Goal: Task Accomplishment & Management: Manage account settings

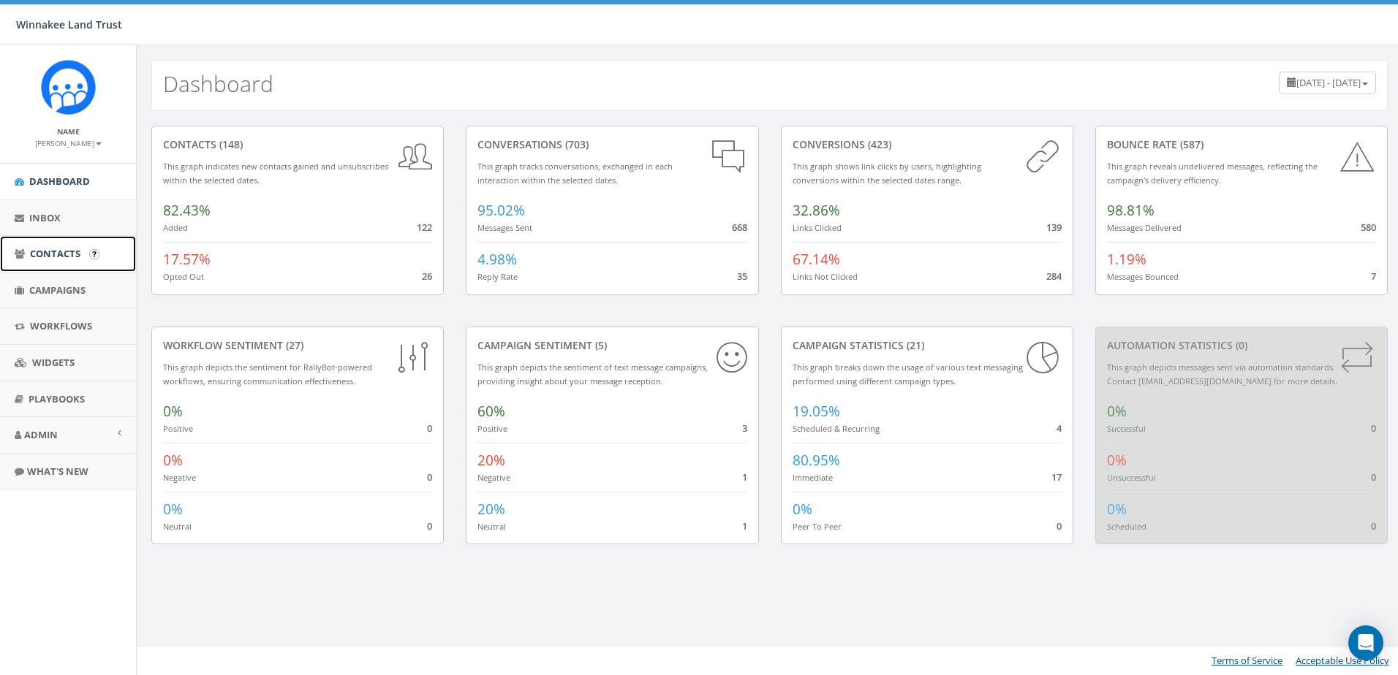
click at [54, 250] on span "Contacts" at bounding box center [55, 253] width 50 height 13
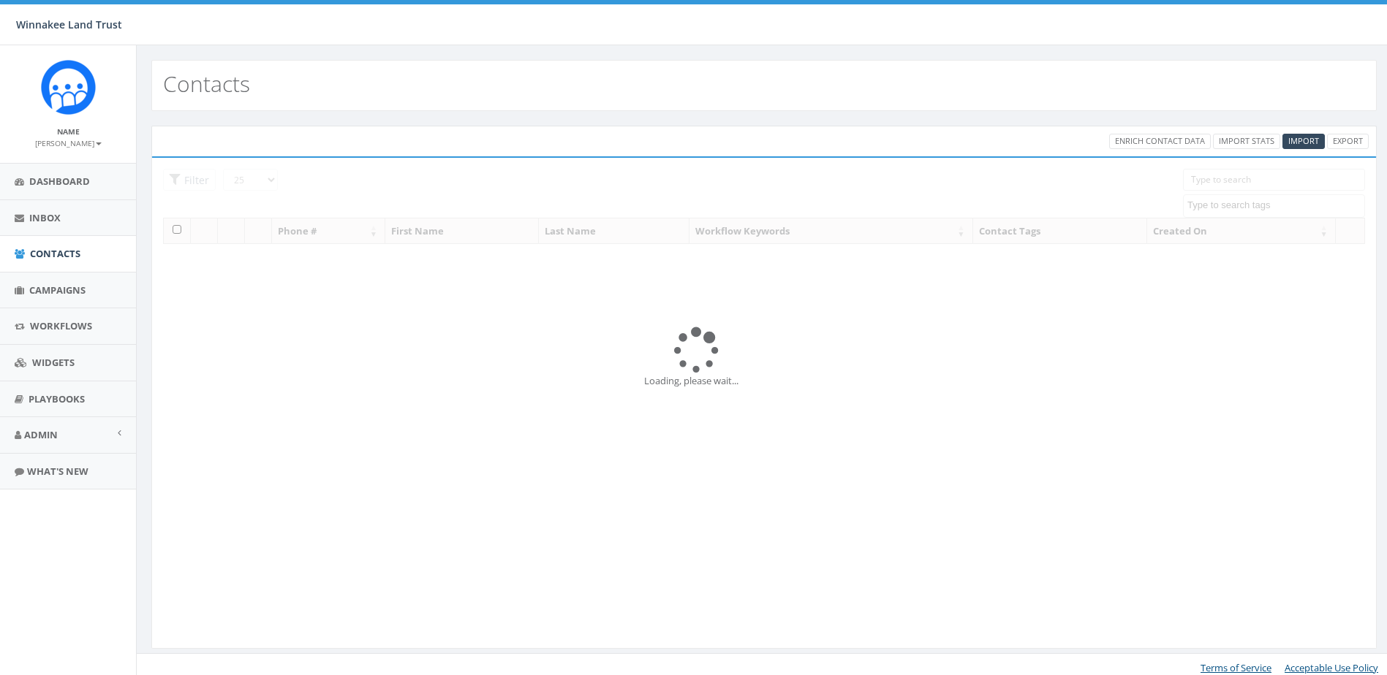
select select
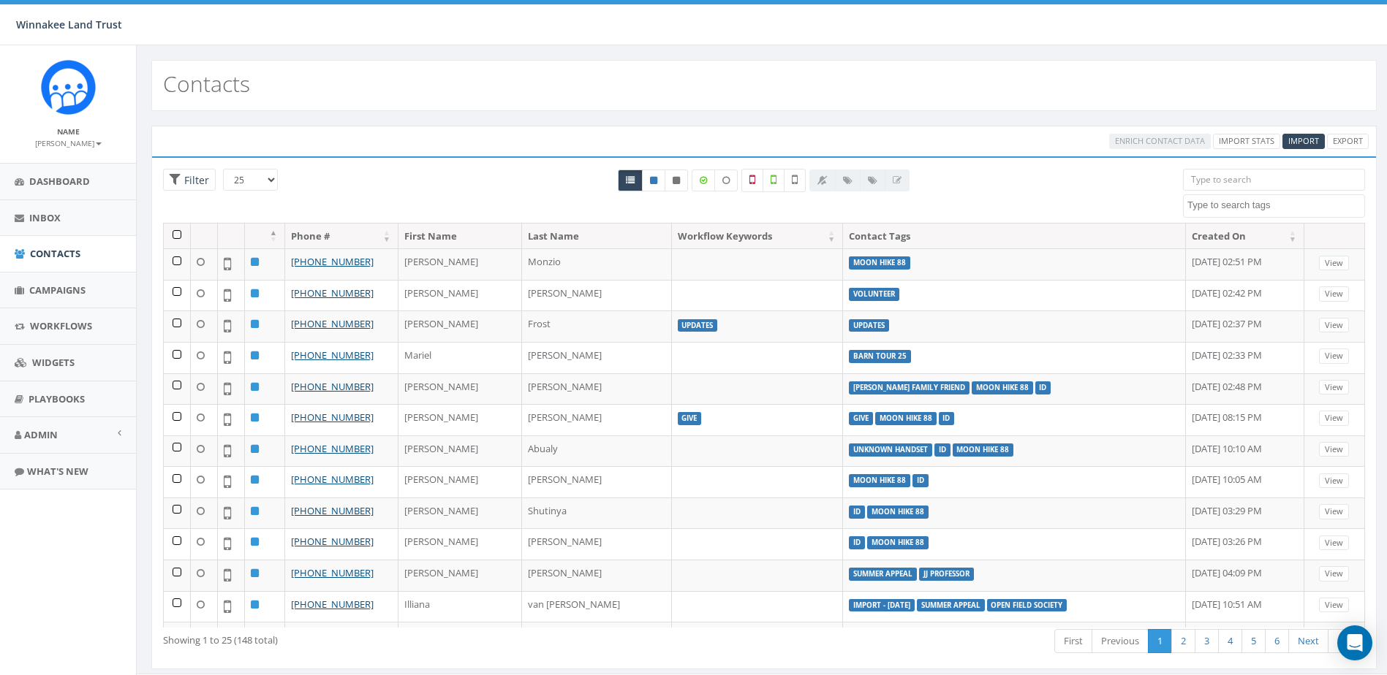
click at [1297, 179] on input "search" at bounding box center [1274, 180] width 182 height 22
type input "costa"
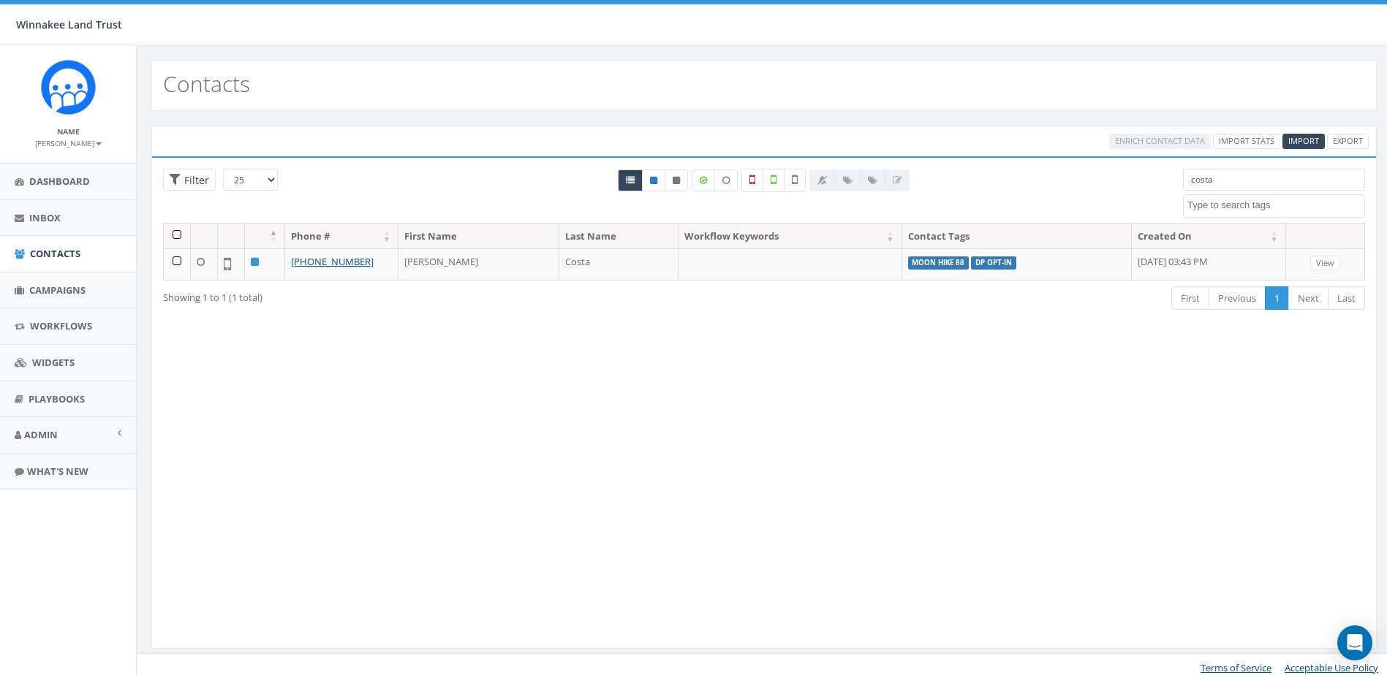
select select
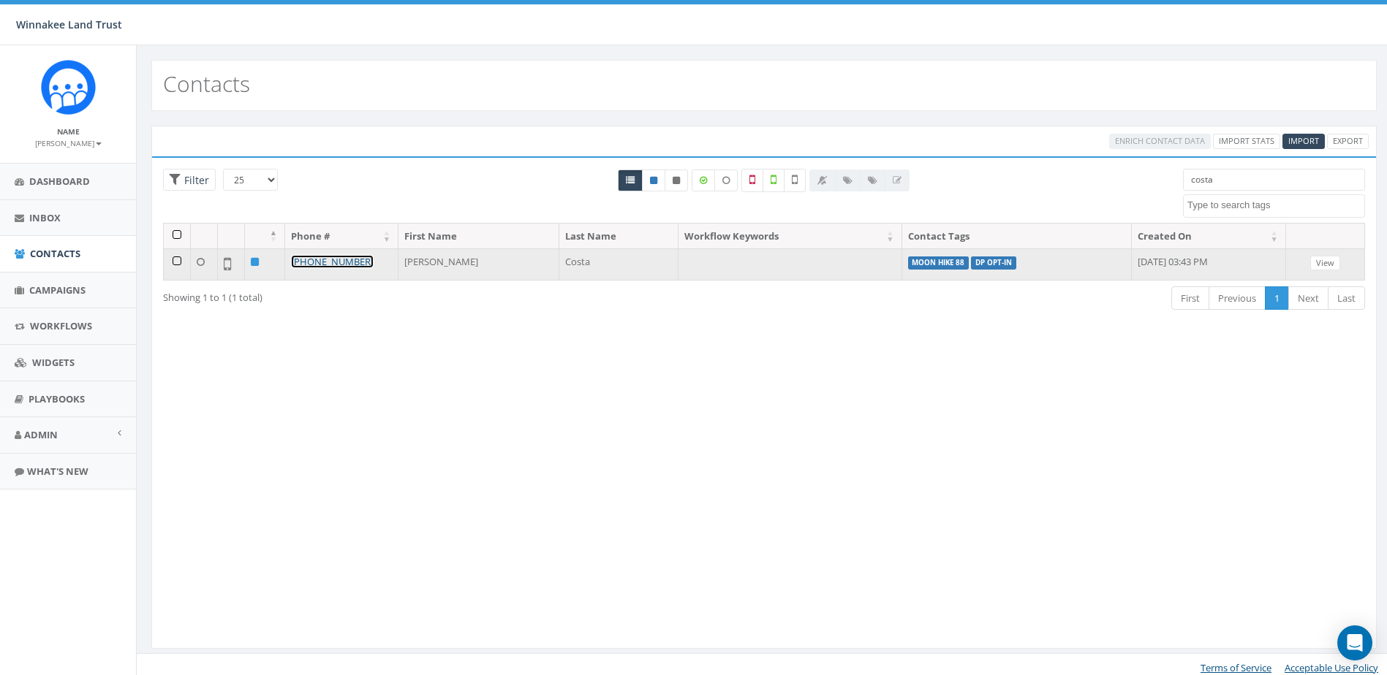
click at [335, 262] on link "[PHONE_NUMBER]" at bounding box center [332, 261] width 83 height 13
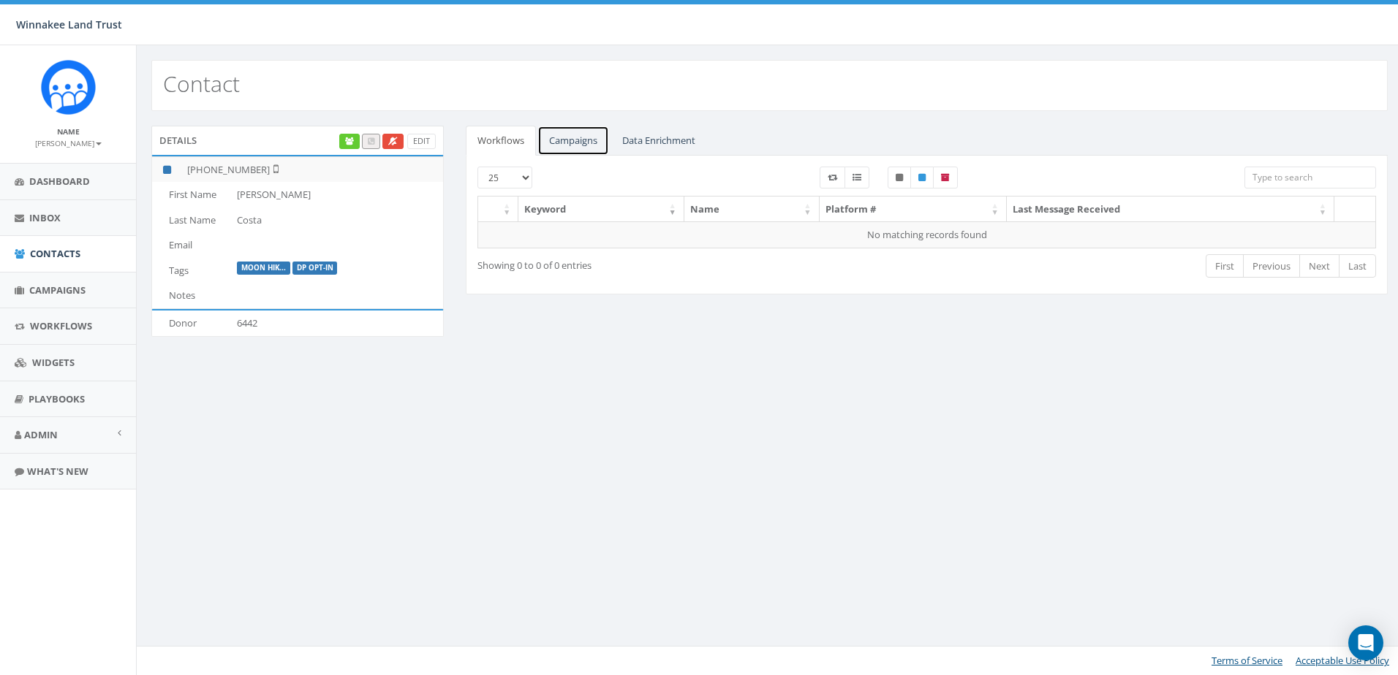
click at [569, 138] on link "Campaigns" at bounding box center [573, 141] width 72 height 30
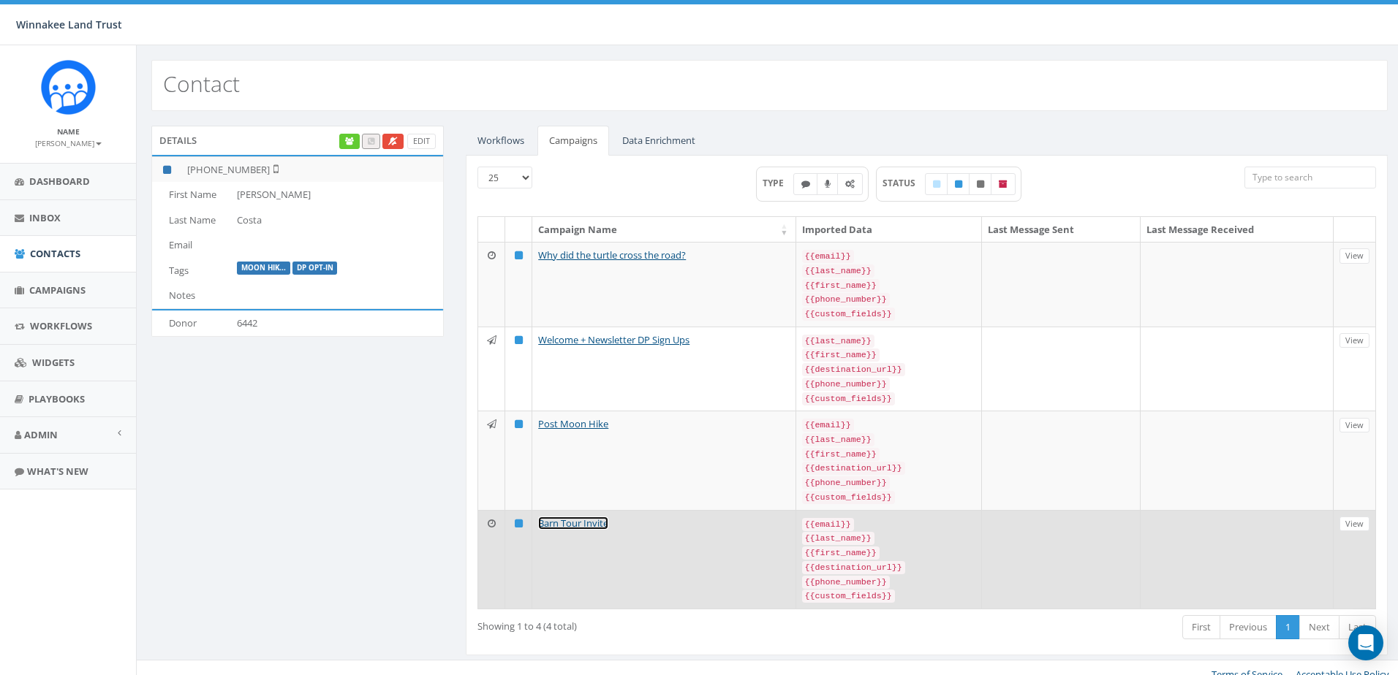
click at [565, 517] on link "Barn Tour Invite" at bounding box center [573, 523] width 70 height 13
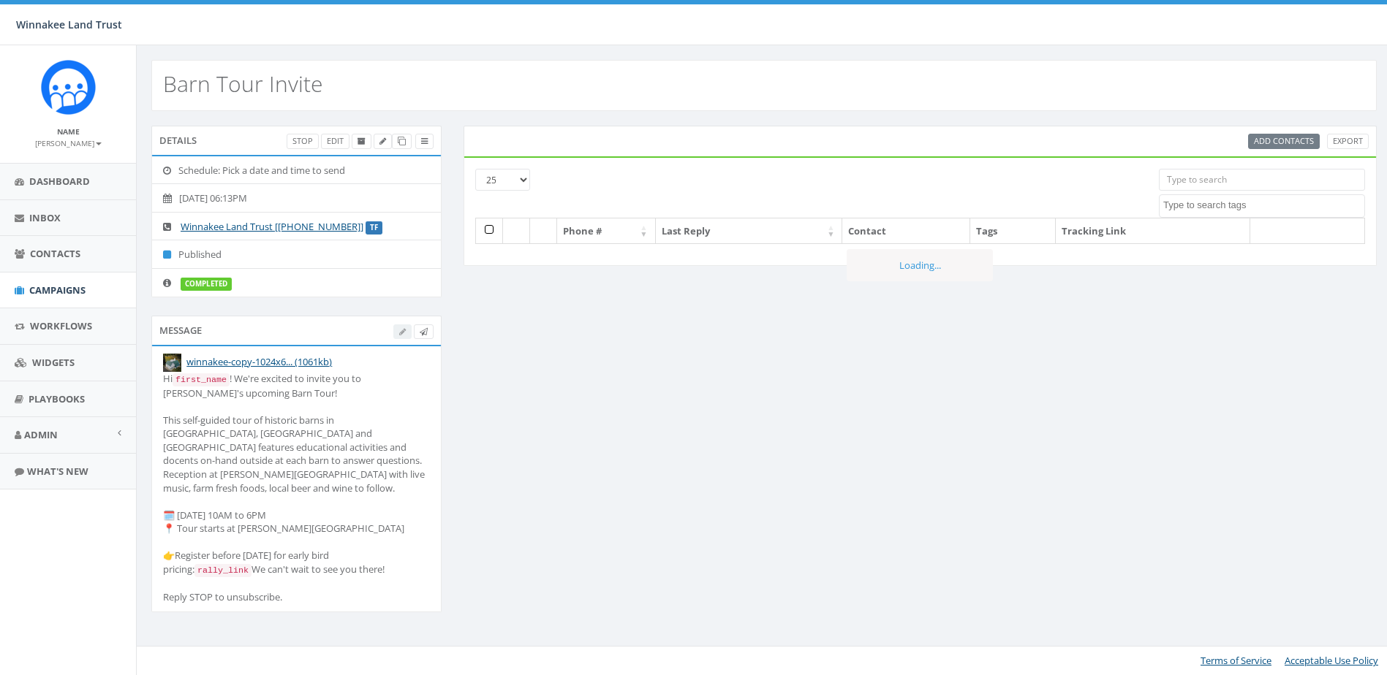
select select
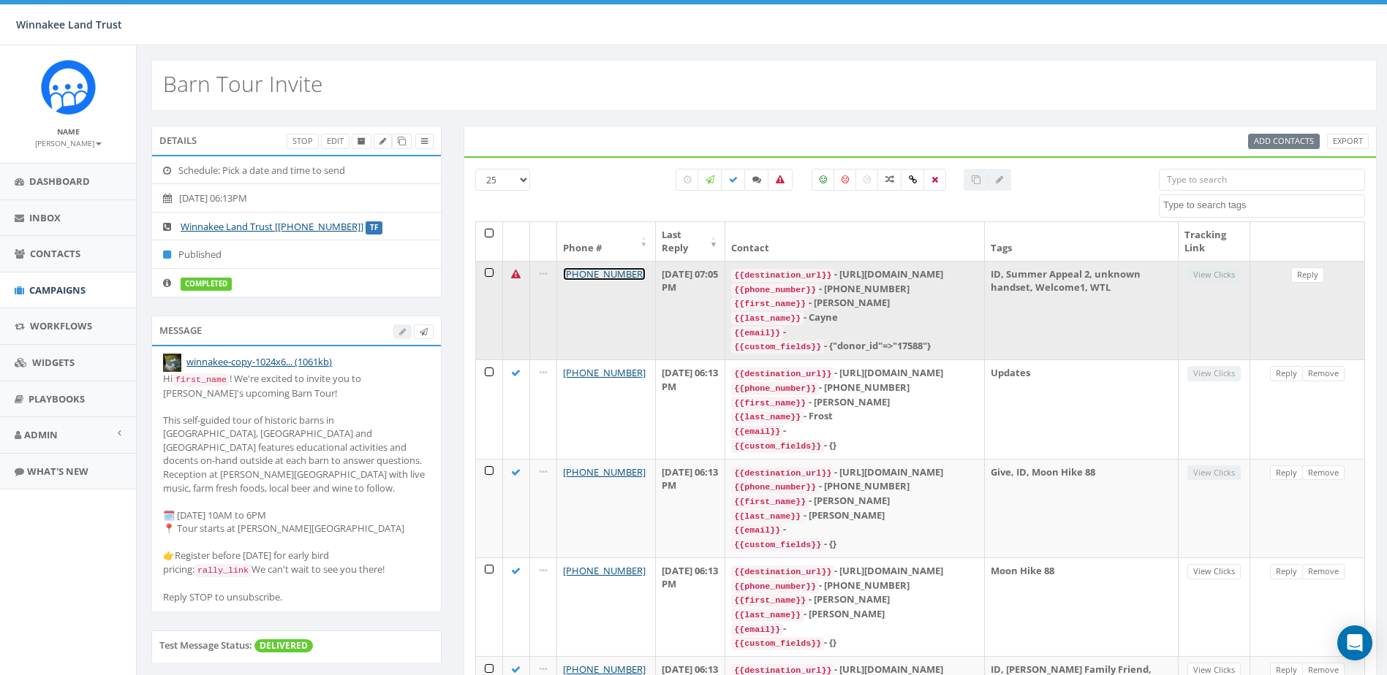
click at [617, 270] on link "+1 860-671-0630" at bounding box center [604, 274] width 83 height 13
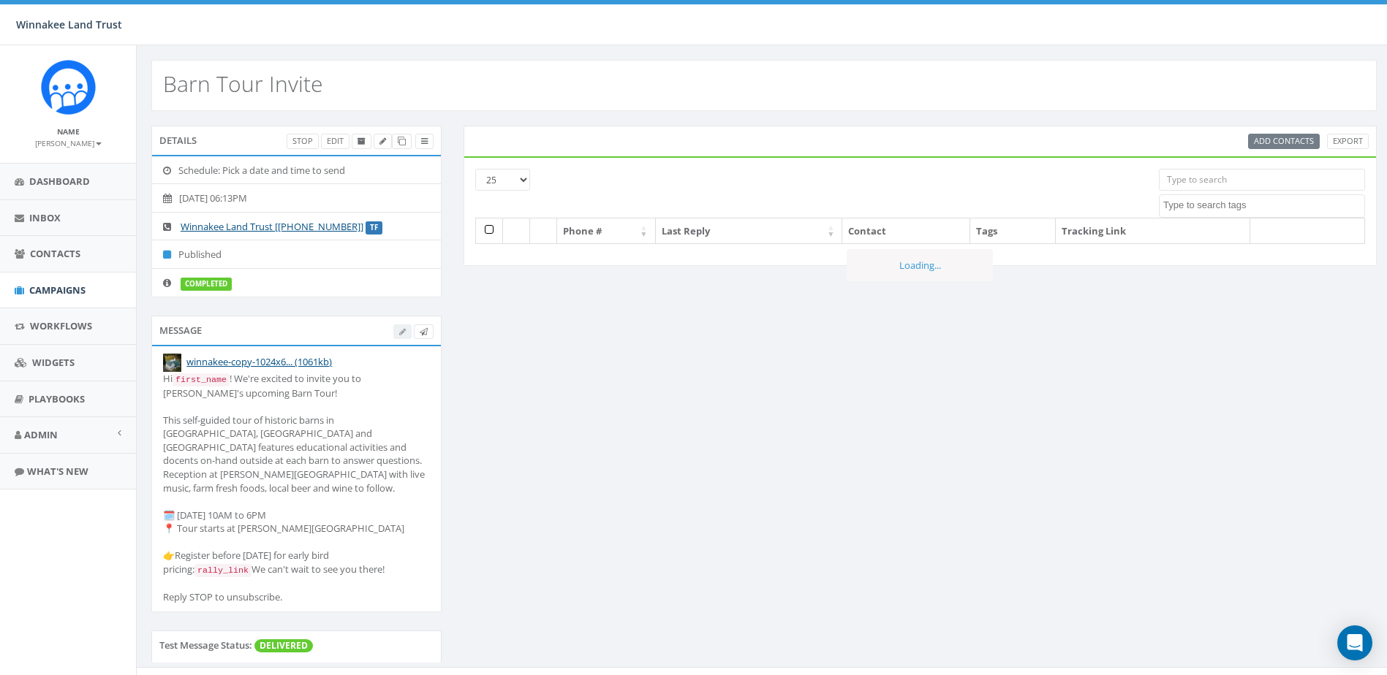
select select
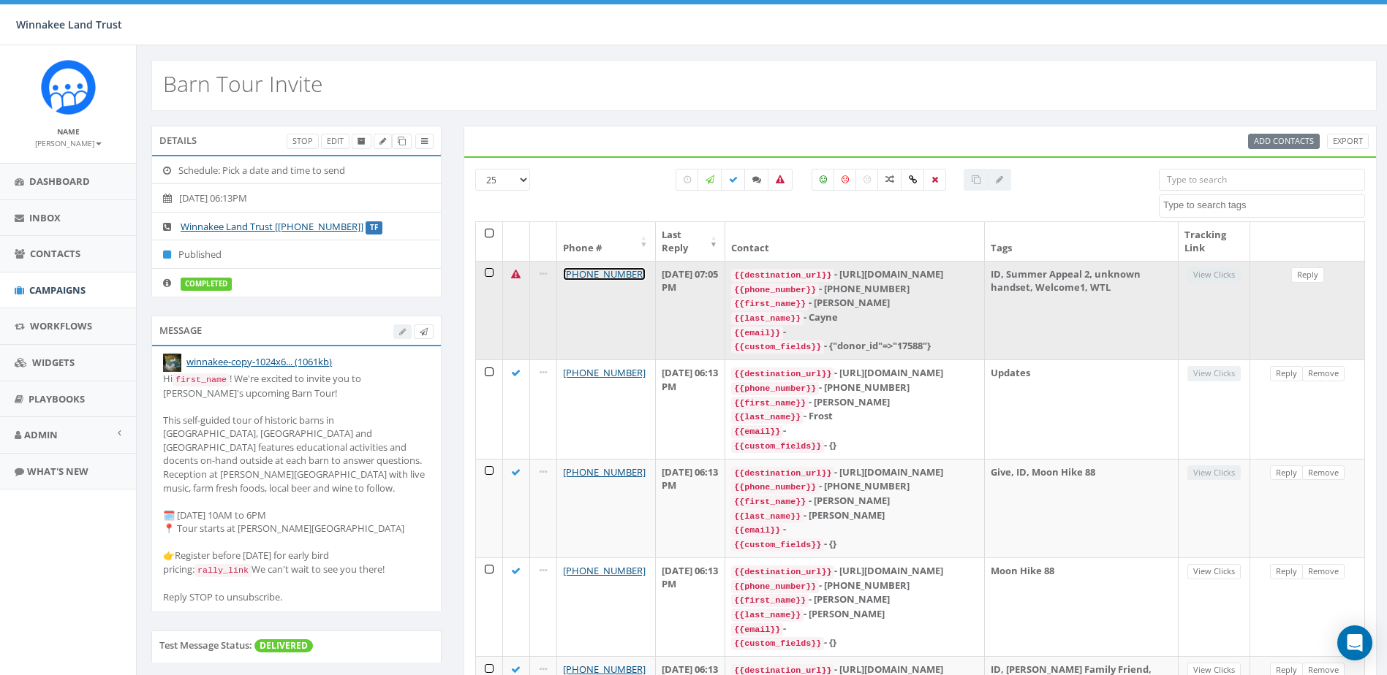
click at [615, 268] on link "+1 860-671-0630" at bounding box center [604, 274] width 83 height 13
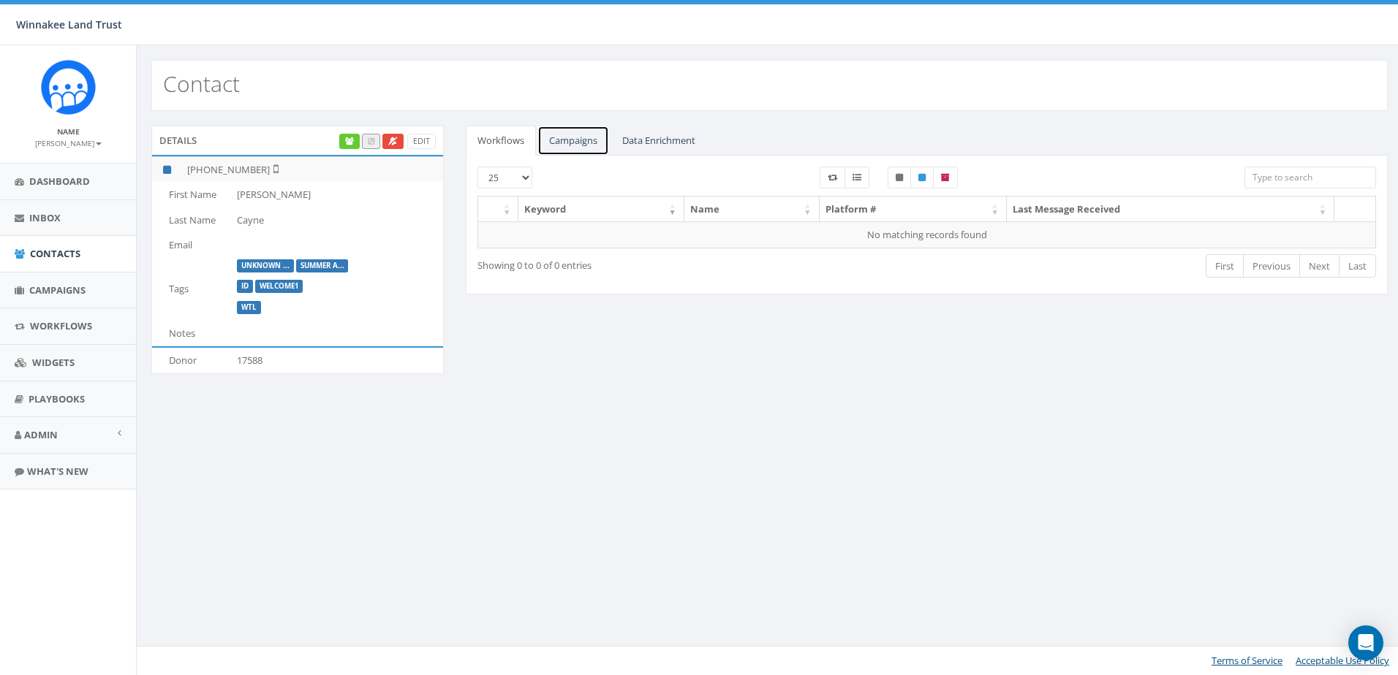
click at [573, 139] on link "Campaigns" at bounding box center [573, 141] width 72 height 30
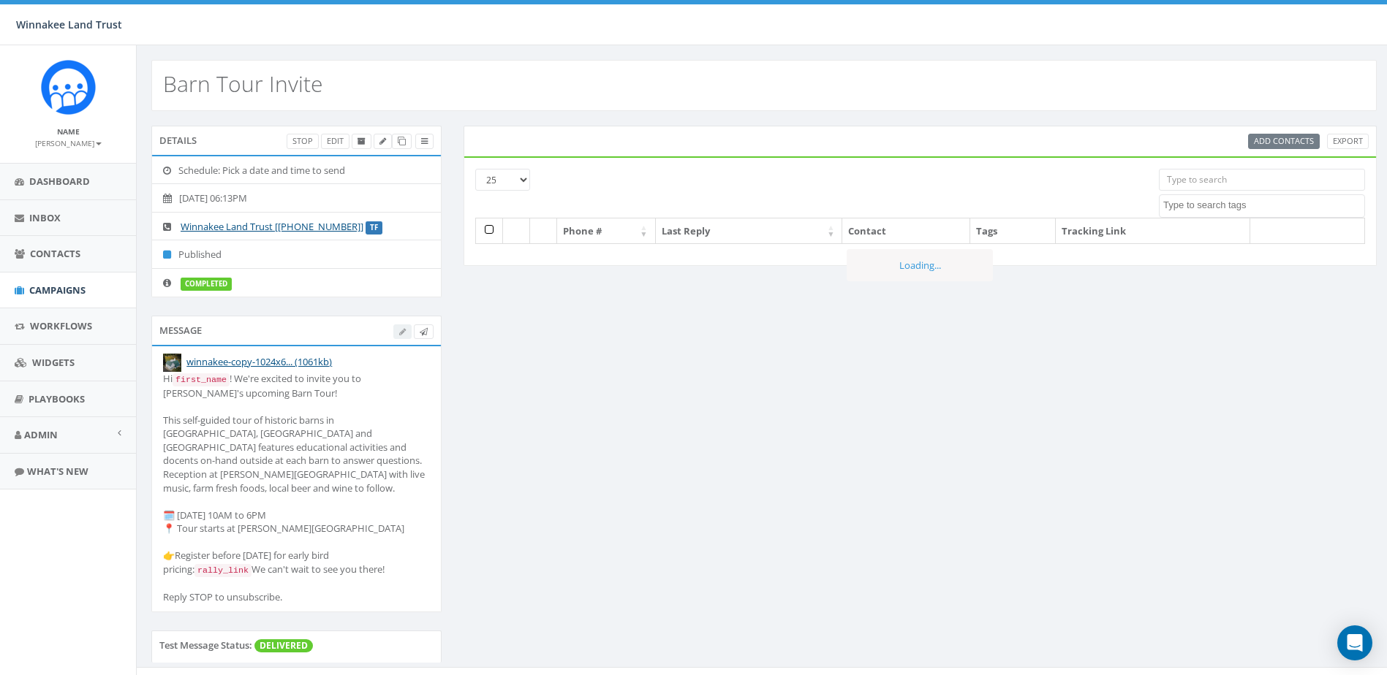
select select
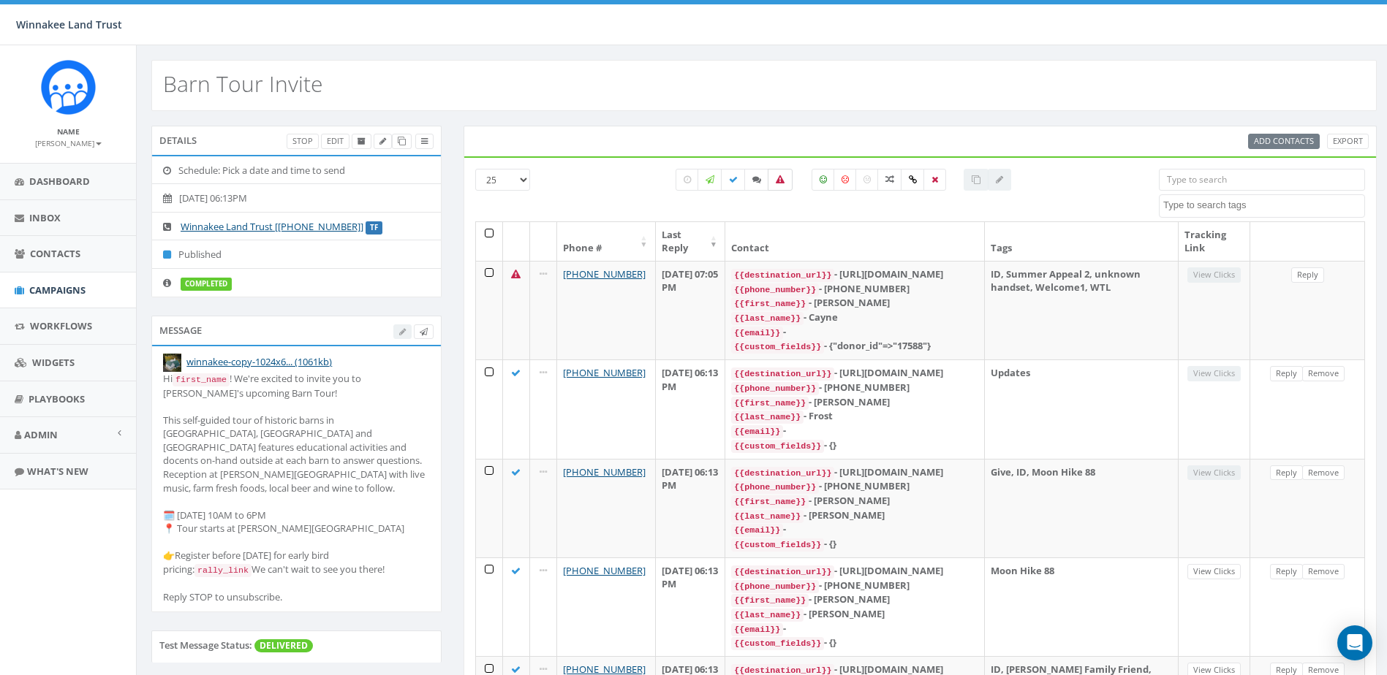
click at [772, 182] on label at bounding box center [779, 180] width 25 height 22
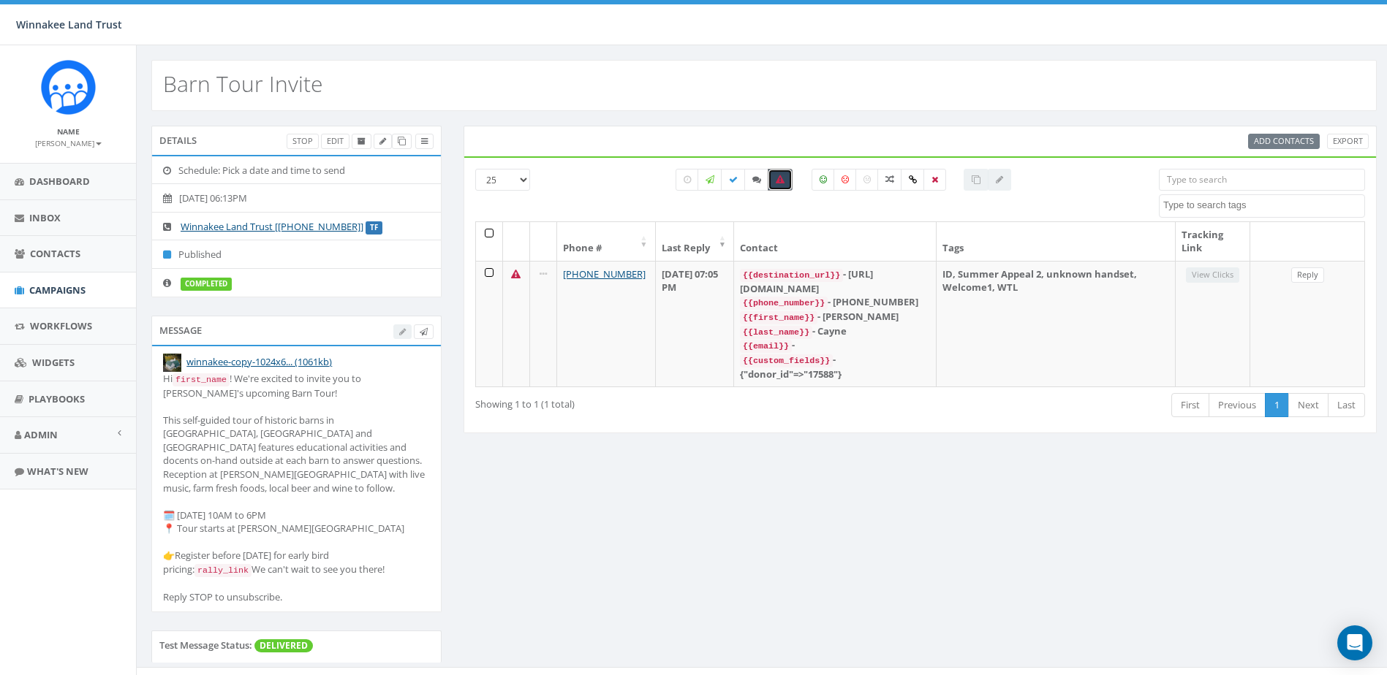
click at [779, 181] on icon at bounding box center [780, 179] width 9 height 9
checkbox input "false"
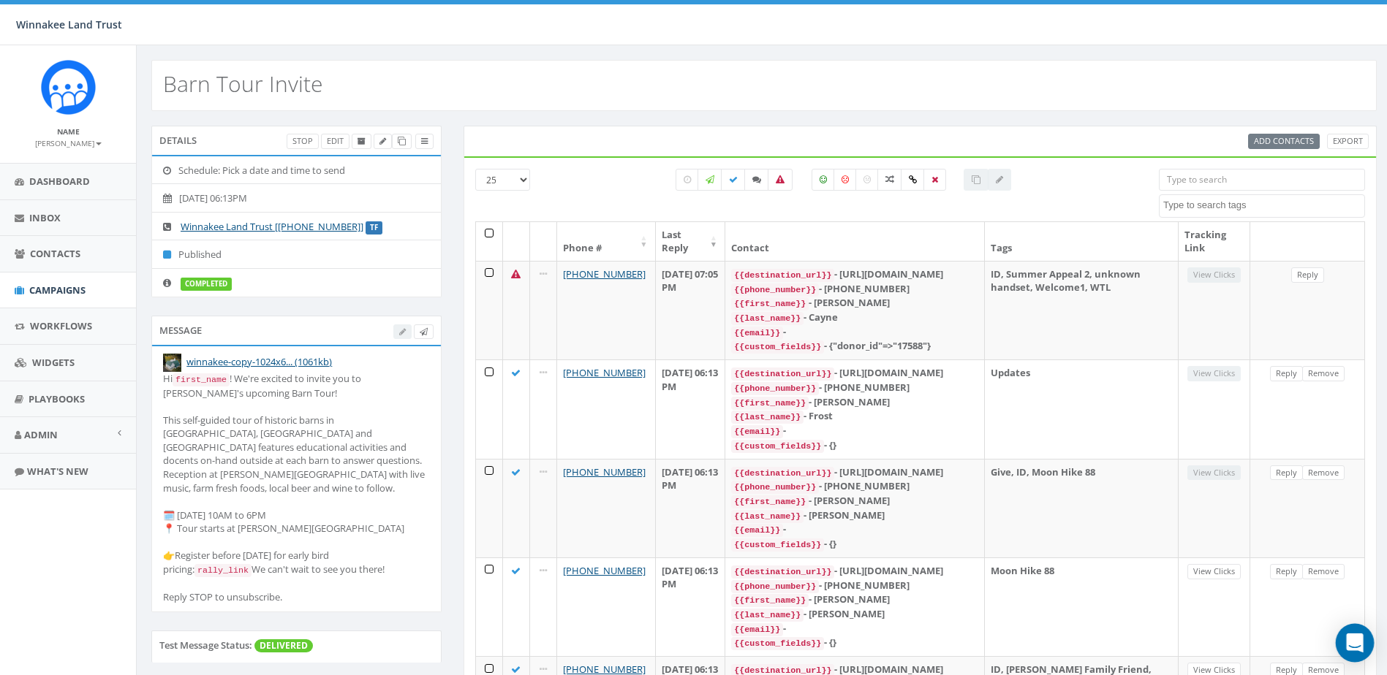
click at [1346, 636] on div "Open Intercom Messenger" at bounding box center [1354, 643] width 39 height 39
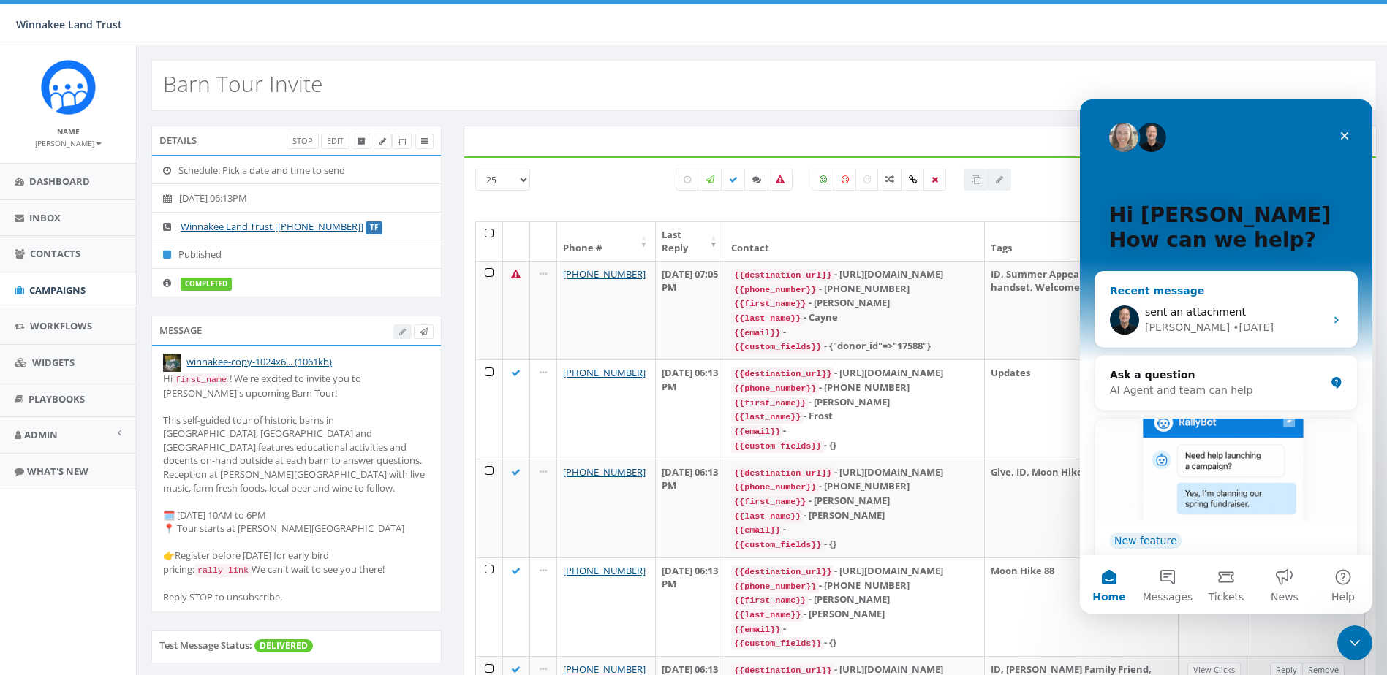
click at [1232, 326] on div "James • 2d ago" at bounding box center [1235, 327] width 180 height 15
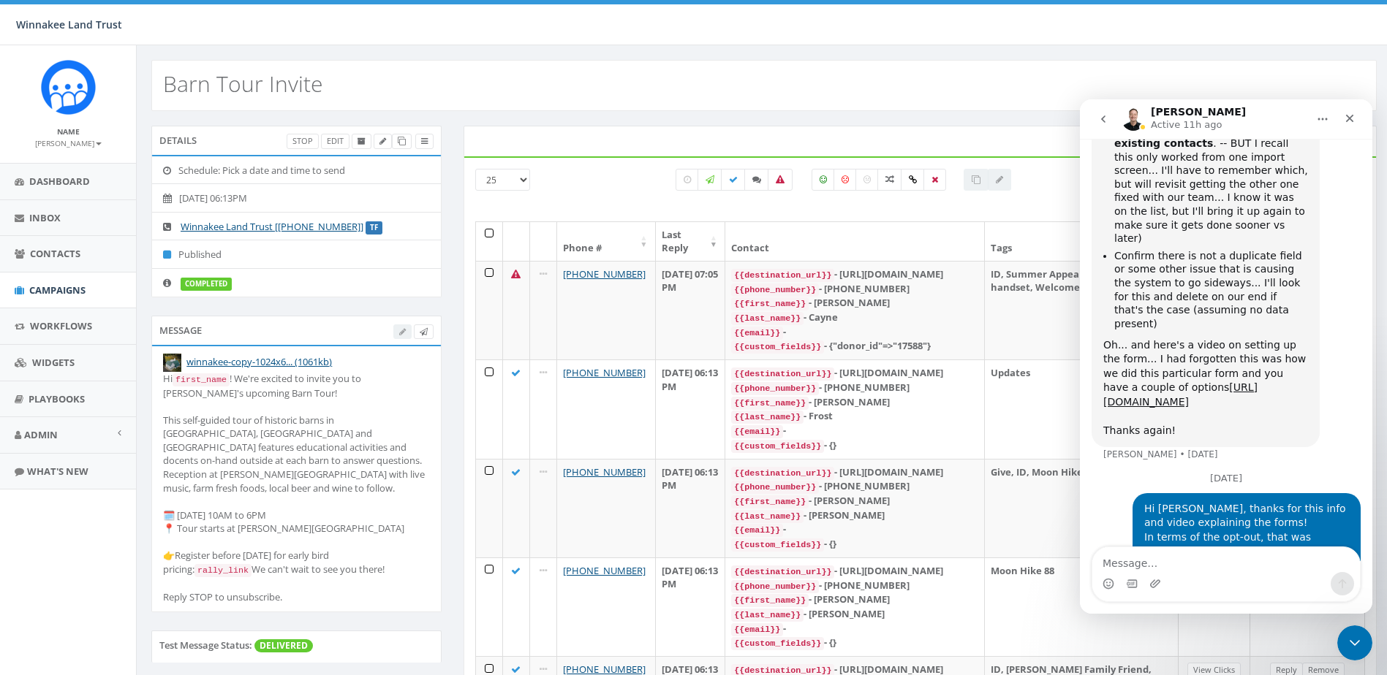
scroll to position [3056, 0]
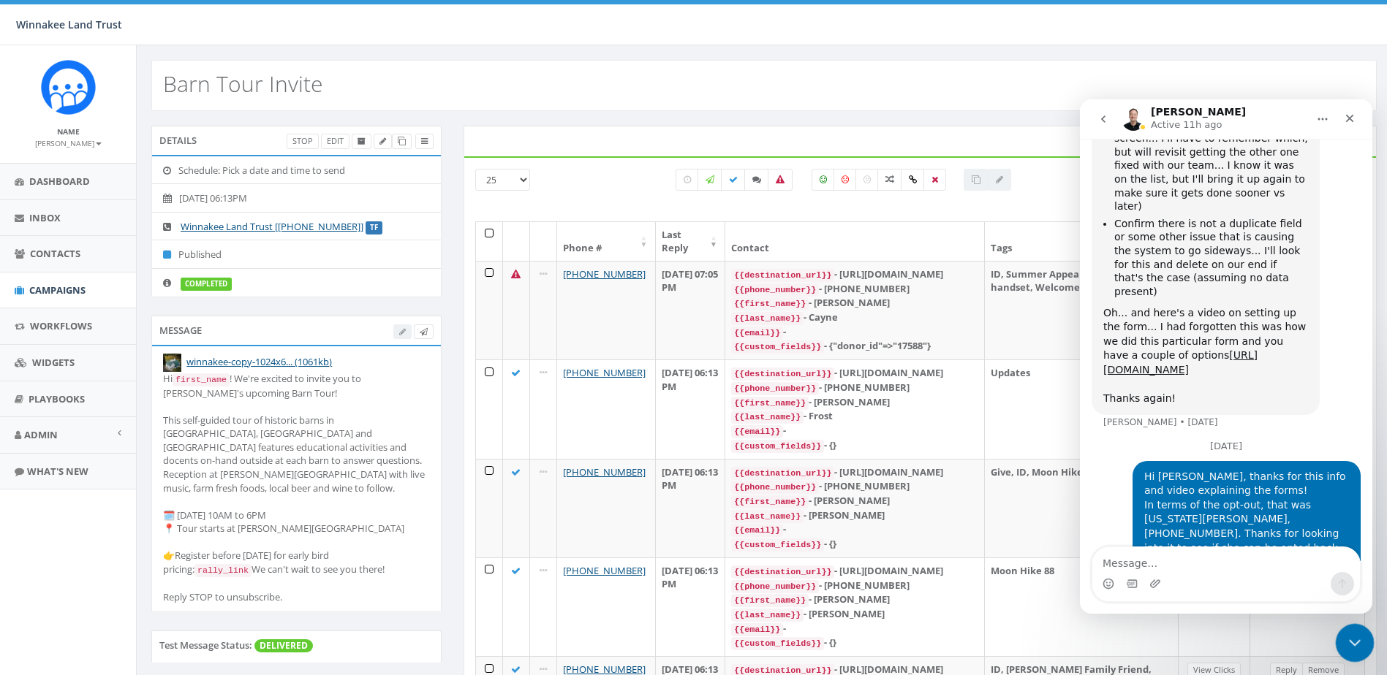
click at [1351, 633] on icon "Close Intercom Messenger" at bounding box center [1352, 641] width 18 height 18
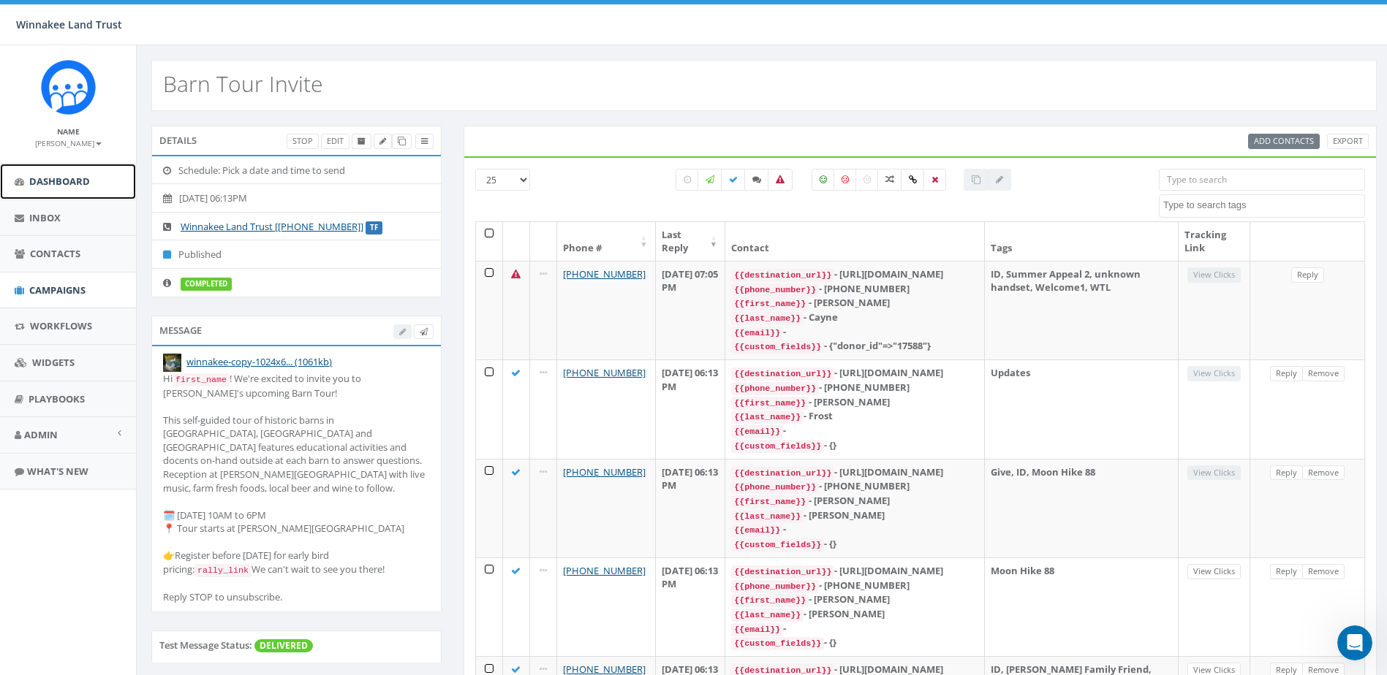
click at [34, 179] on span "Dashboard" at bounding box center [59, 181] width 61 height 13
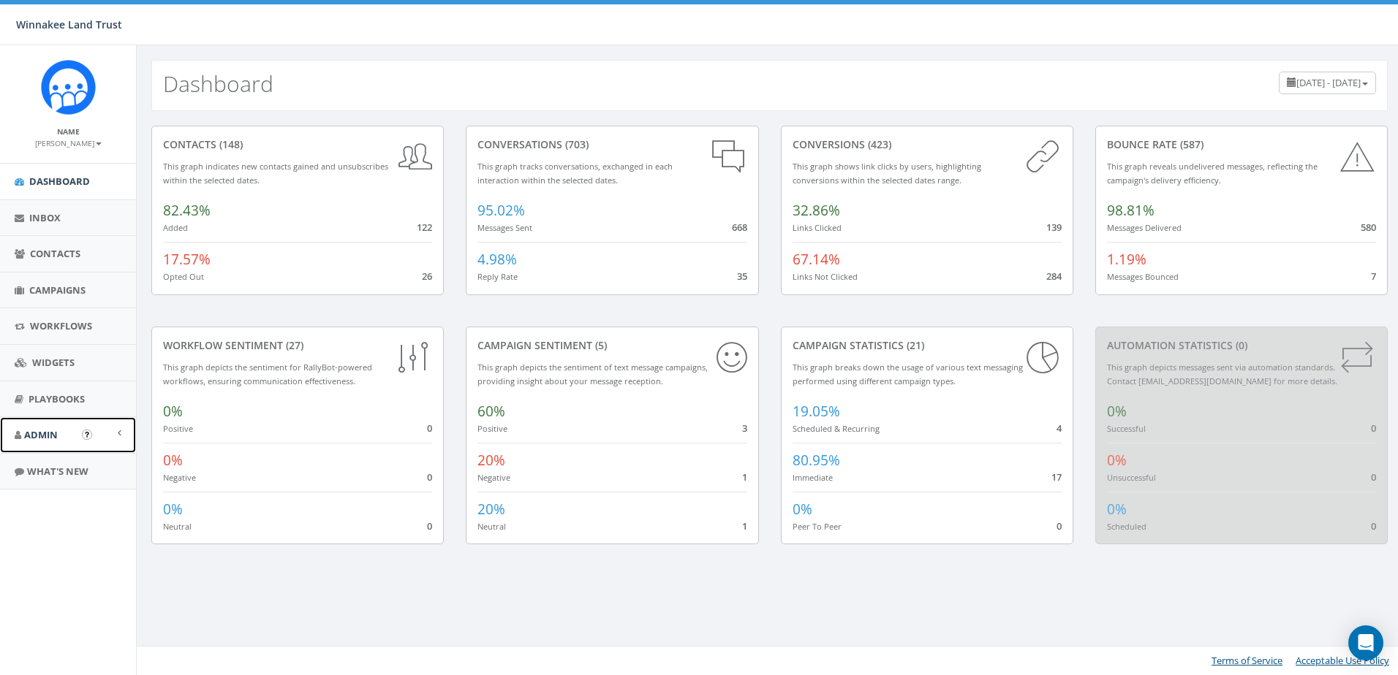
click at [68, 438] on link "Admin" at bounding box center [68, 435] width 136 height 36
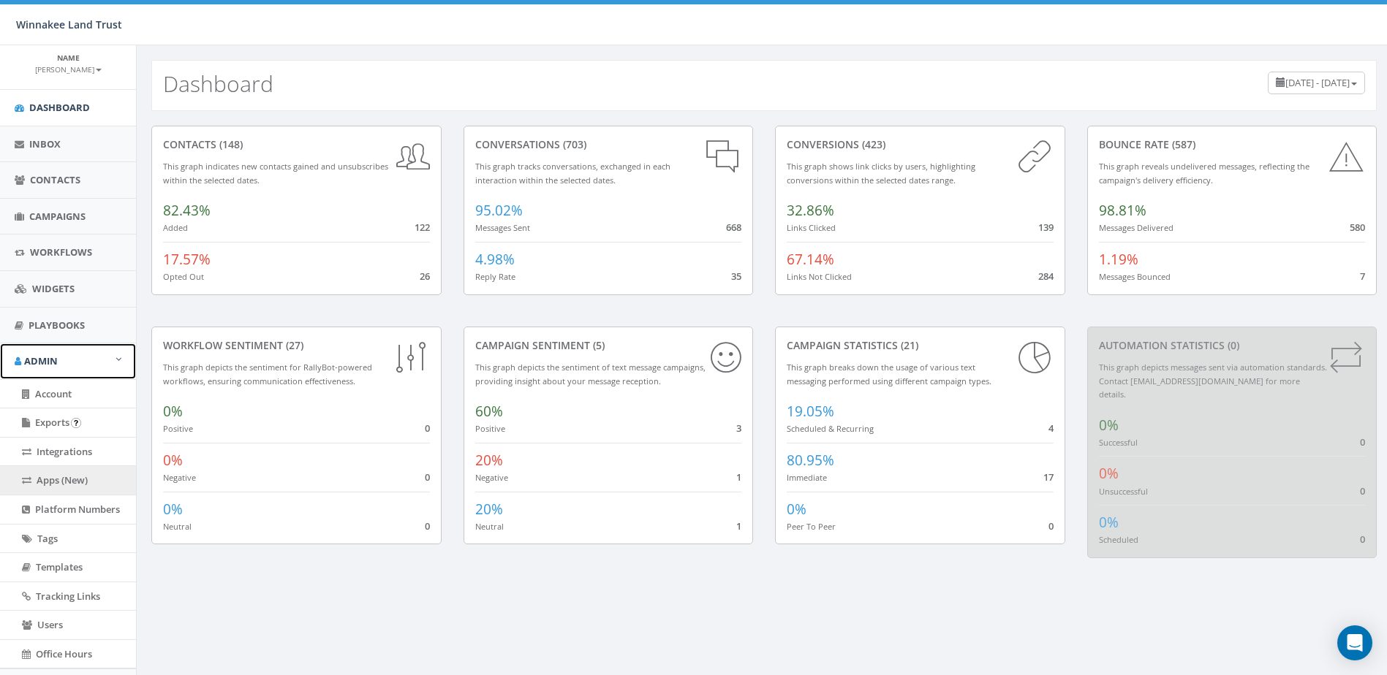
scroll to position [145, 0]
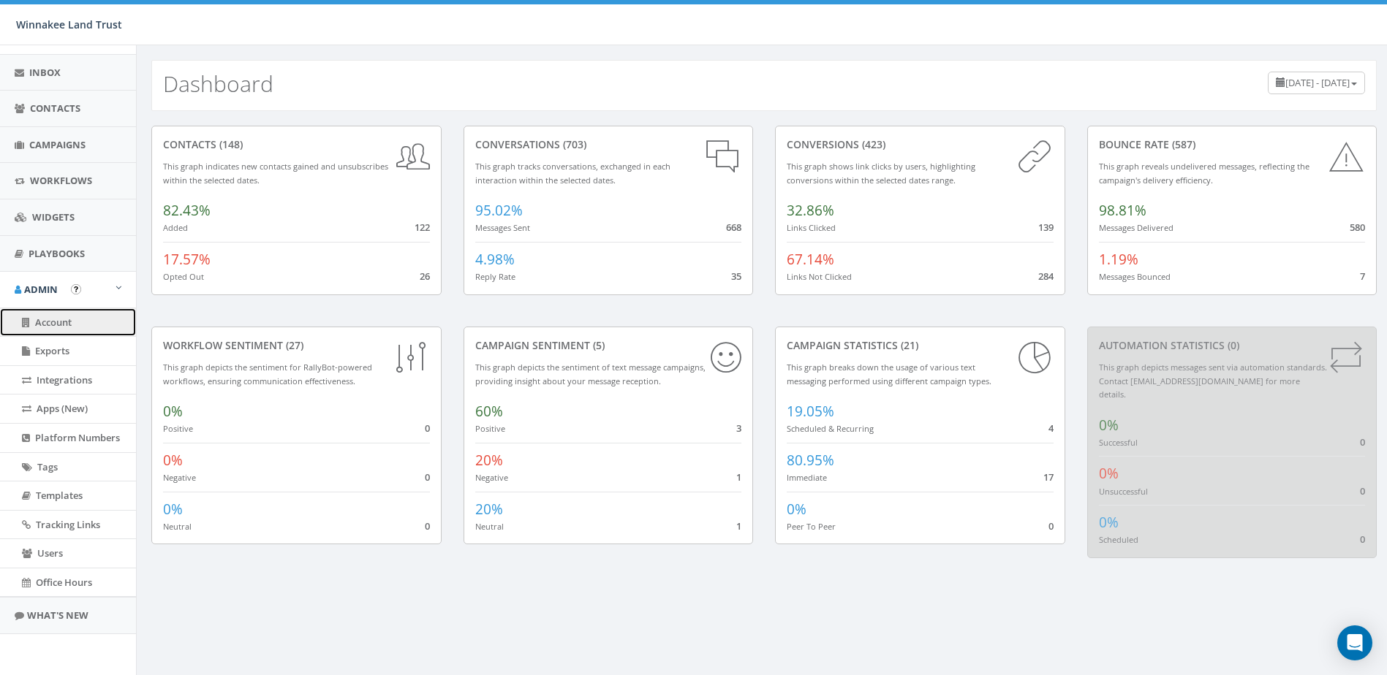
click at [45, 312] on link "Account" at bounding box center [68, 322] width 136 height 29
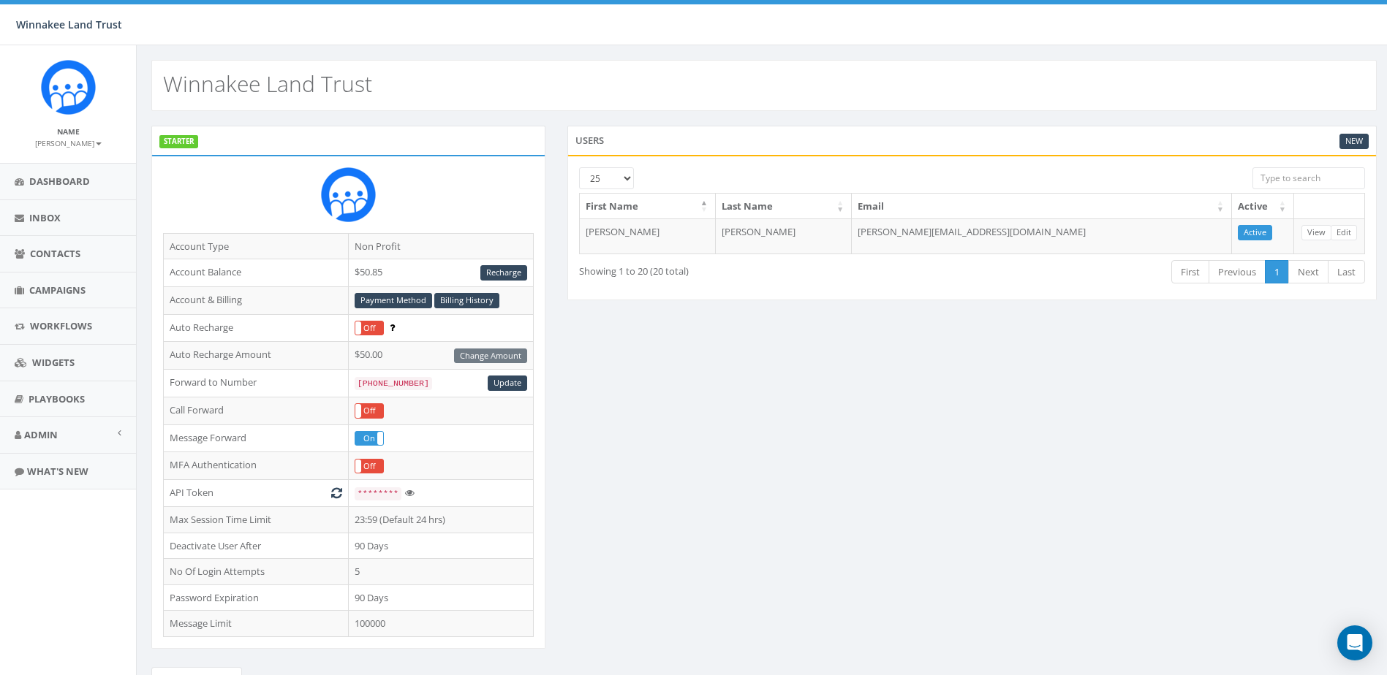
scroll to position [207, 0]
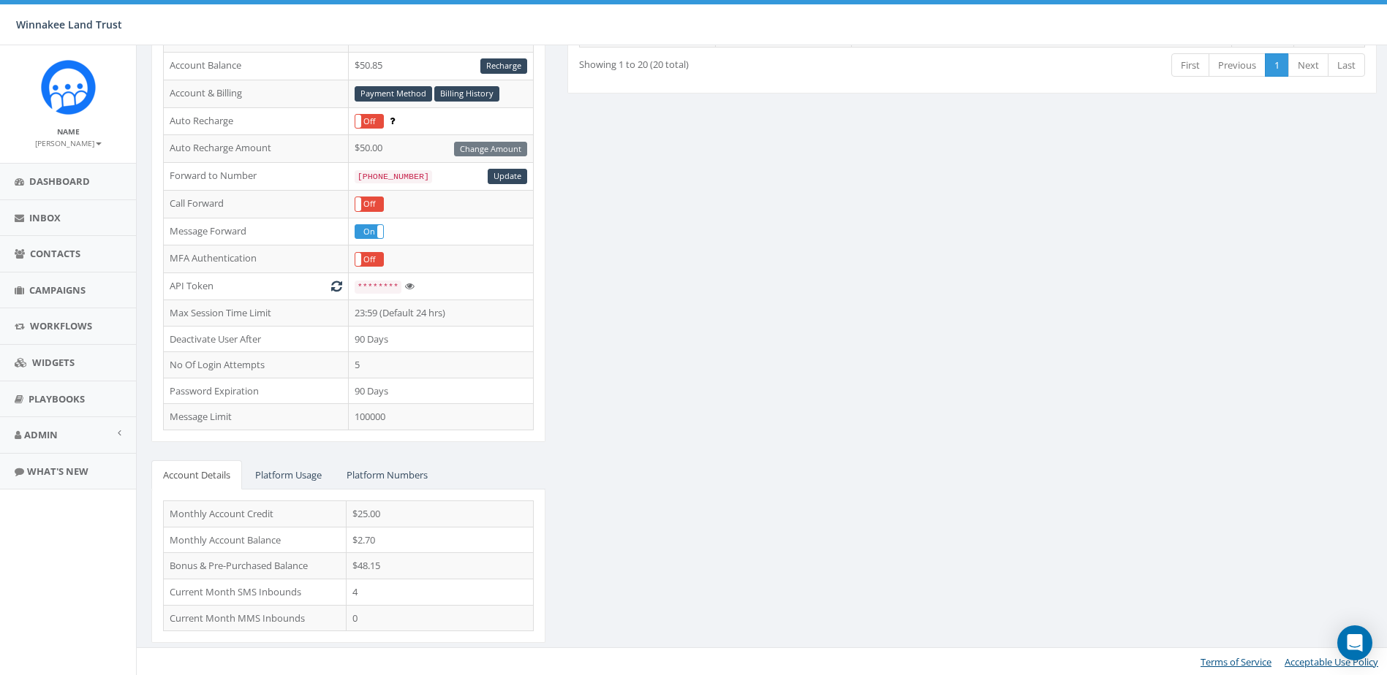
click at [1180, 396] on div "STARTER Account Type Non Profit Account Balance $50.85 Recharge Account & Billi…" at bounding box center [763, 290] width 1247 height 743
click at [63, 257] on span "Contacts" at bounding box center [55, 253] width 50 height 13
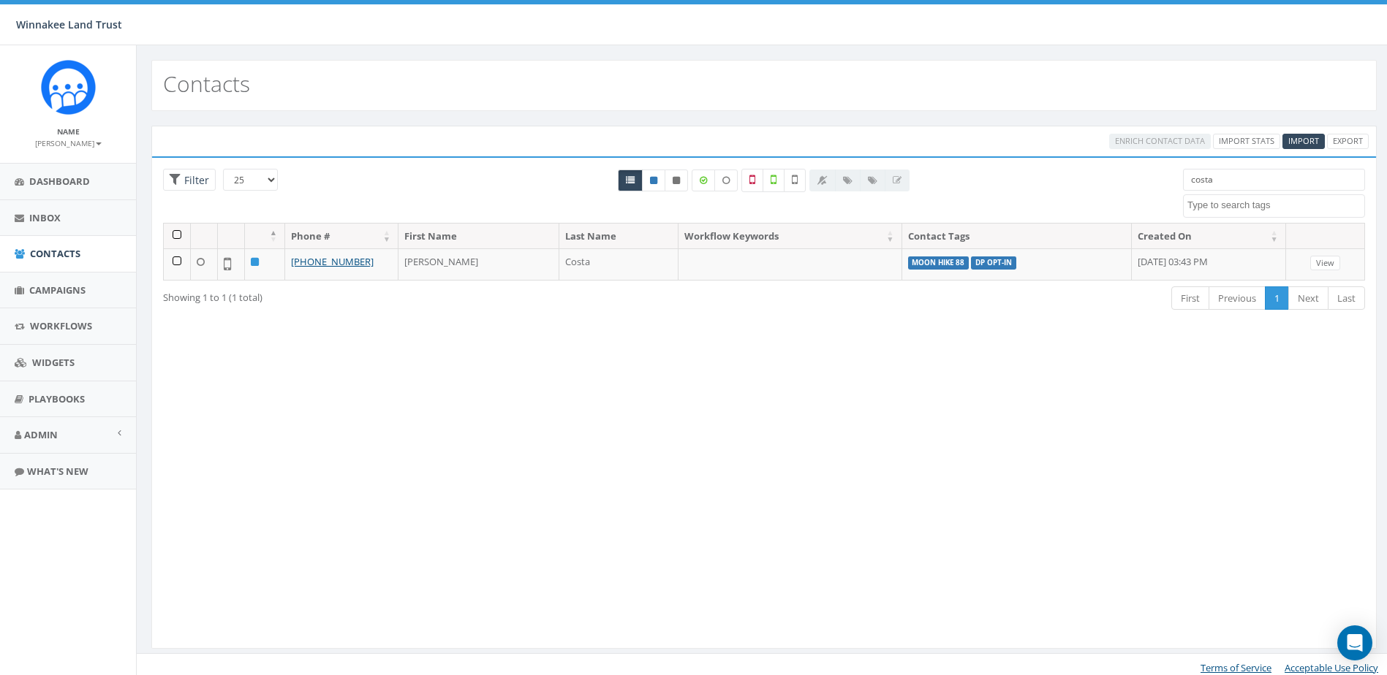
select select
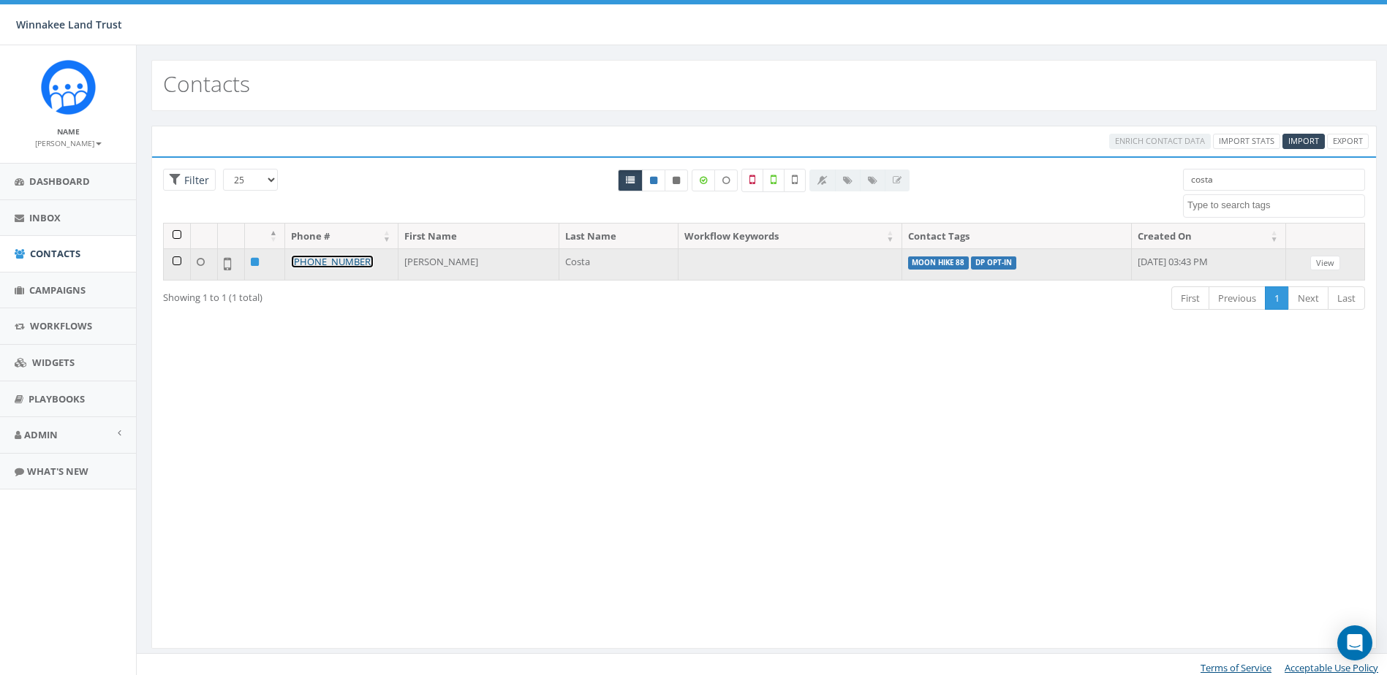
click at [319, 261] on link "[PHONE_NUMBER]" at bounding box center [332, 261] width 83 height 13
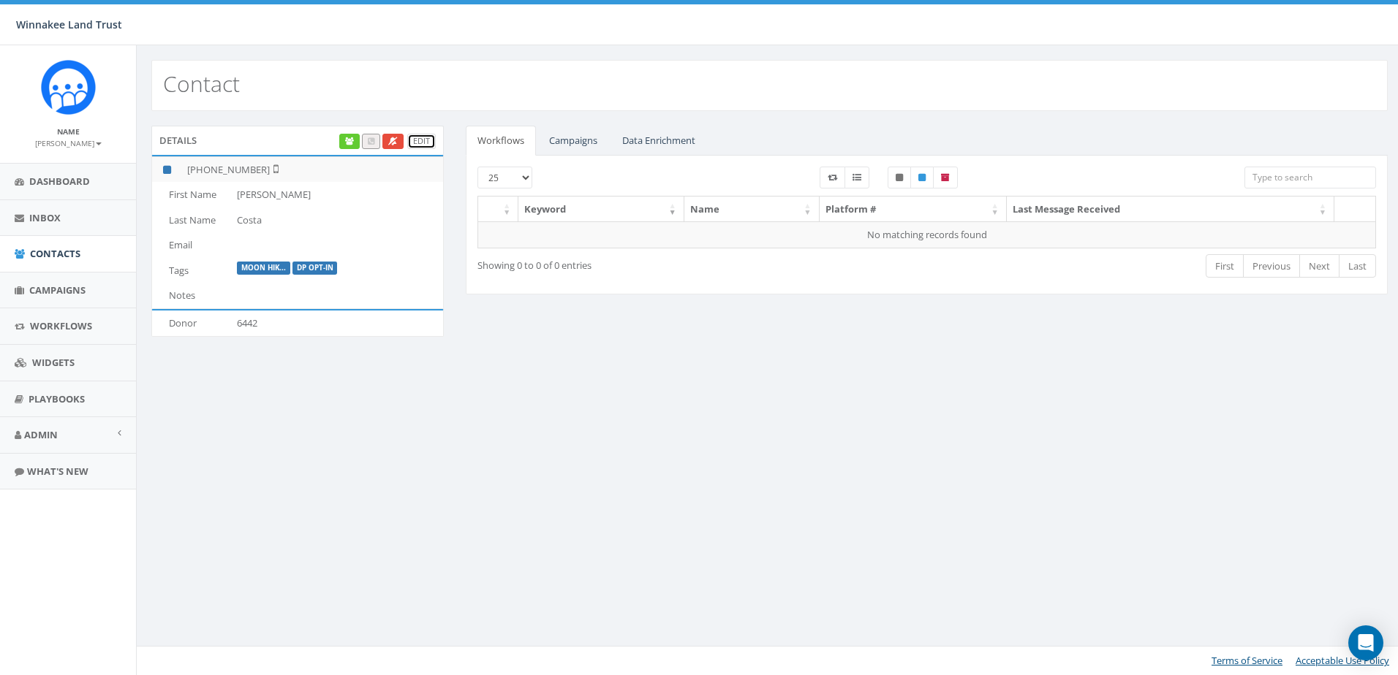
click at [417, 137] on link "Edit" at bounding box center [421, 141] width 29 height 15
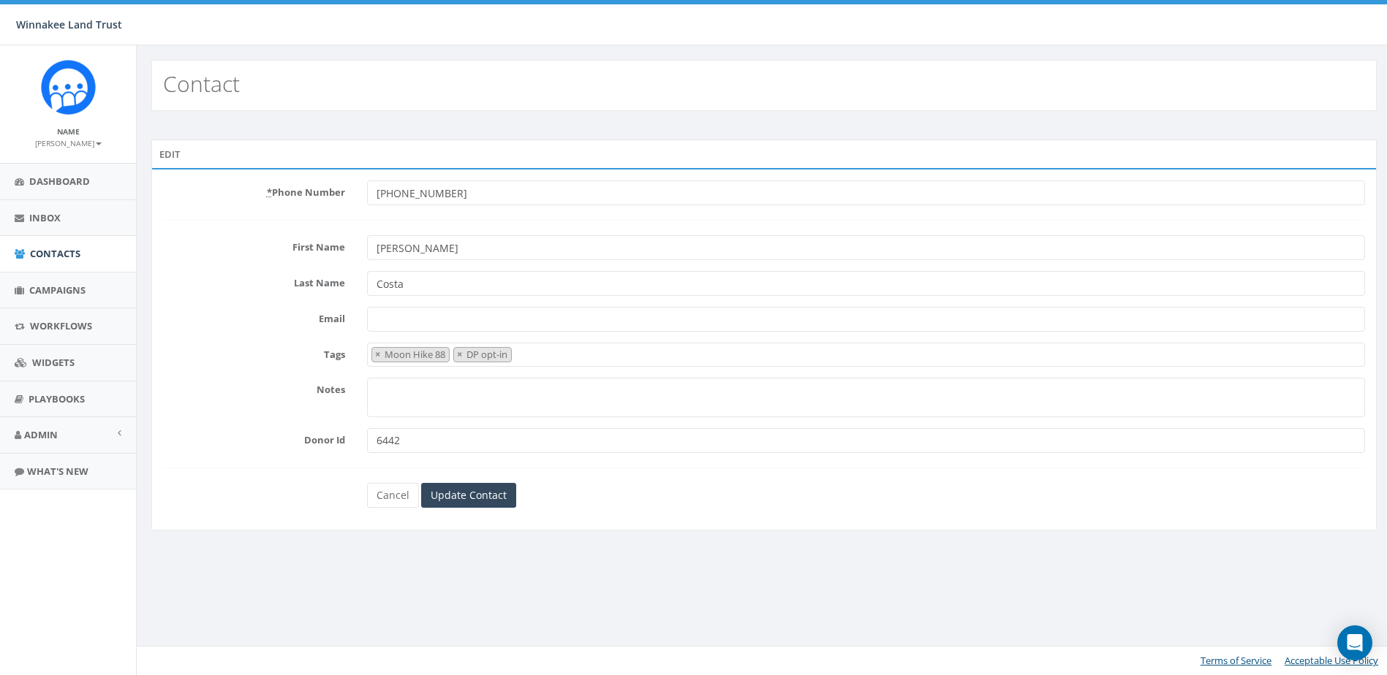
select select "Moon Hike 88"
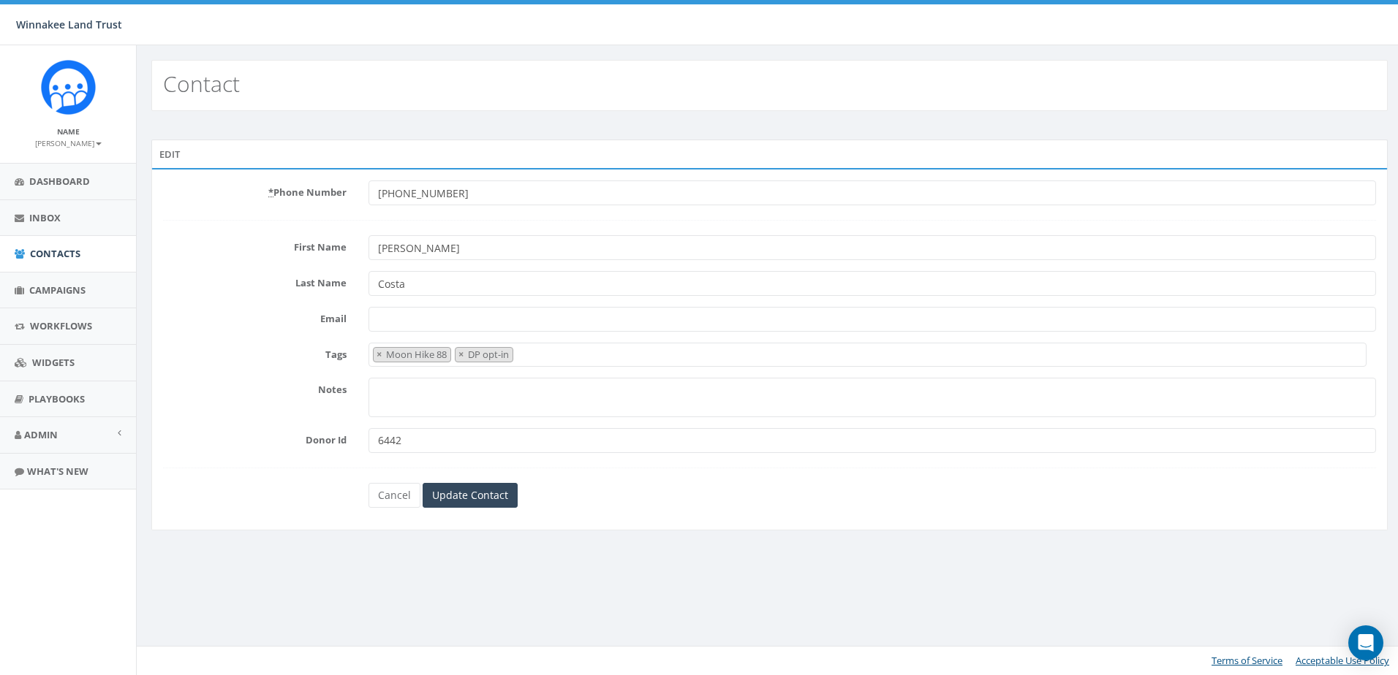
click at [547, 344] on span "× Moon Hike 88 × DP opt-in" at bounding box center [867, 355] width 998 height 24
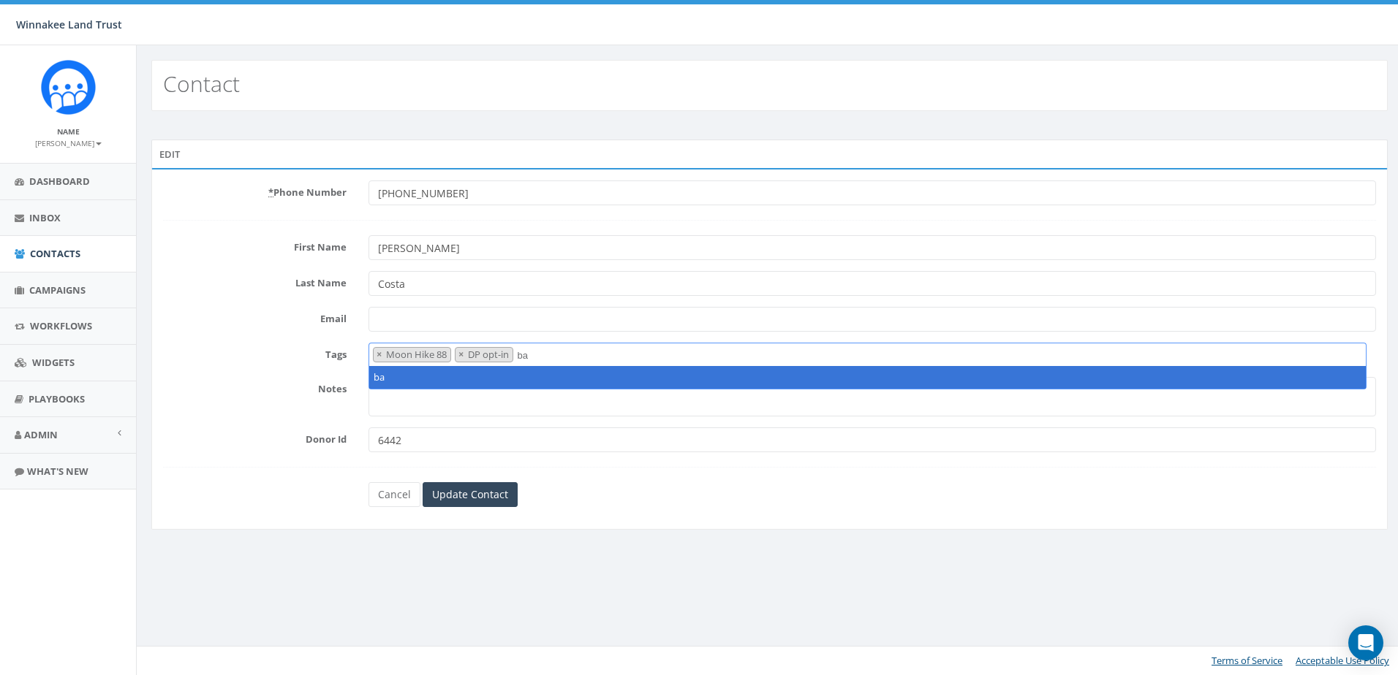
type textarea "b"
type textarea "2"
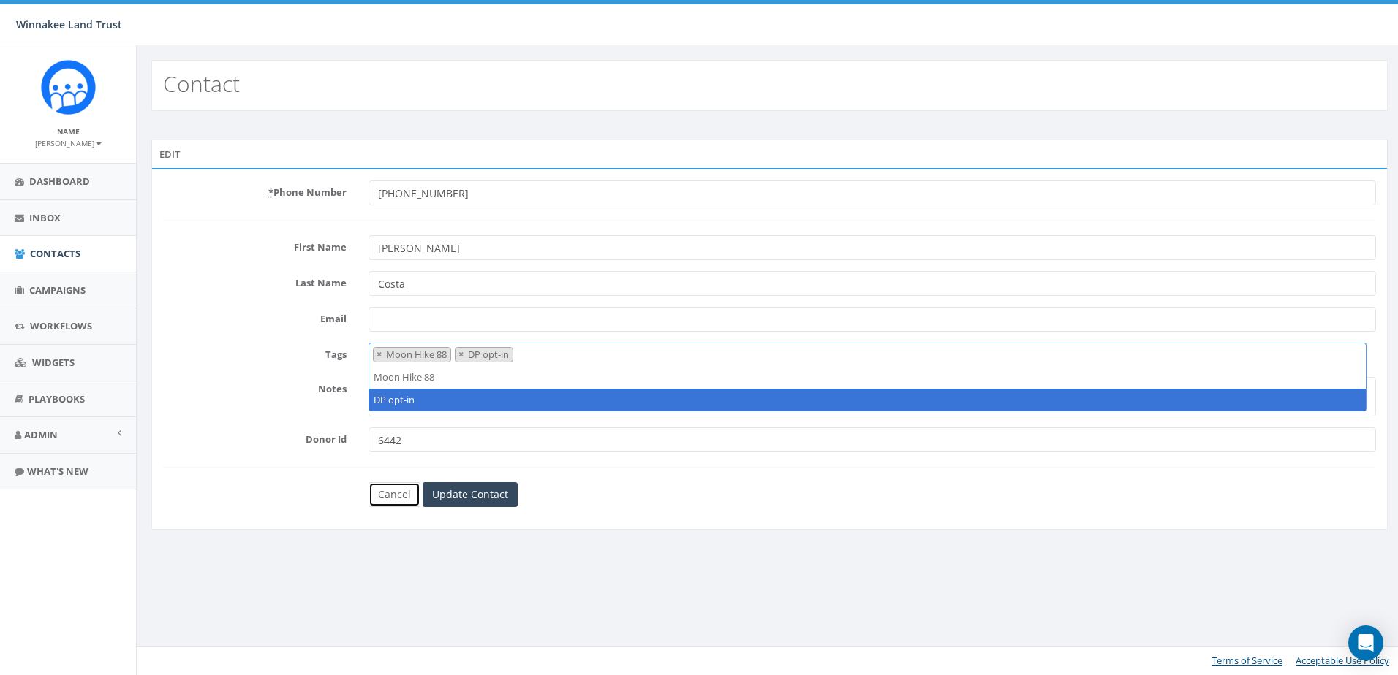
click at [383, 501] on link "Cancel" at bounding box center [394, 494] width 52 height 25
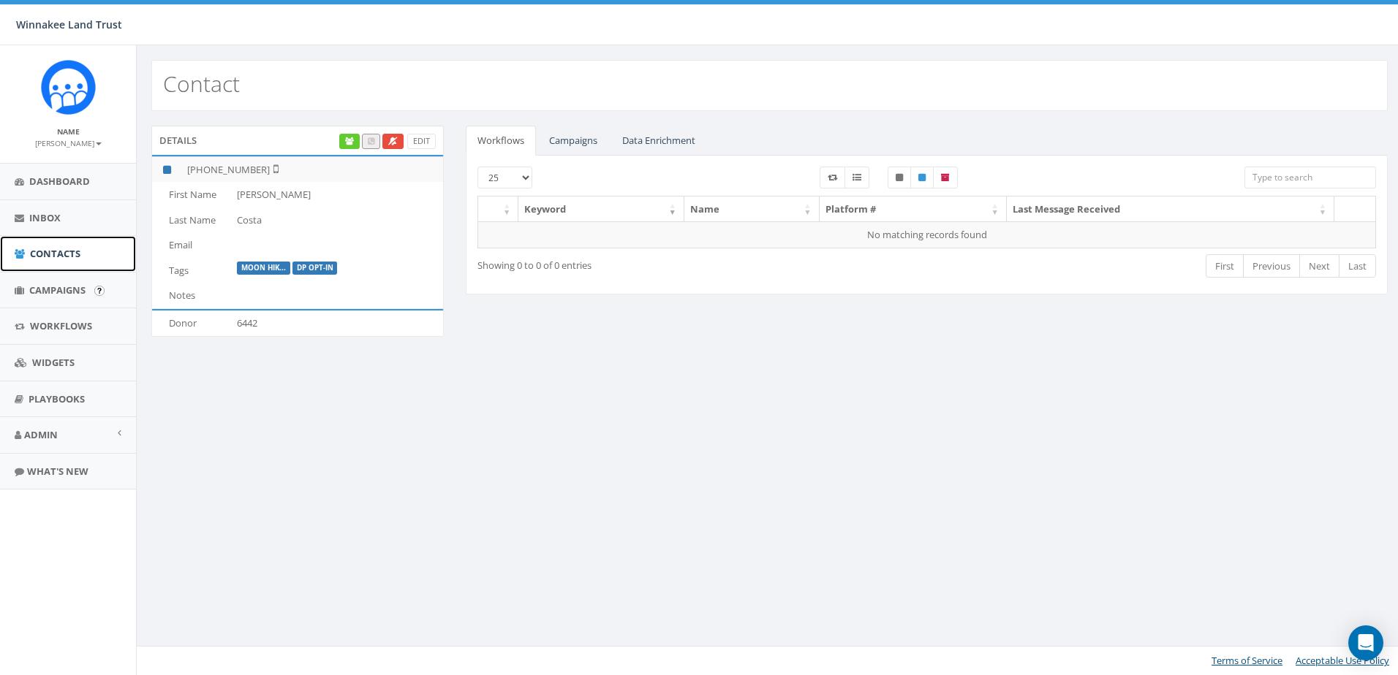
click at [57, 257] on span "Contacts" at bounding box center [55, 253] width 50 height 13
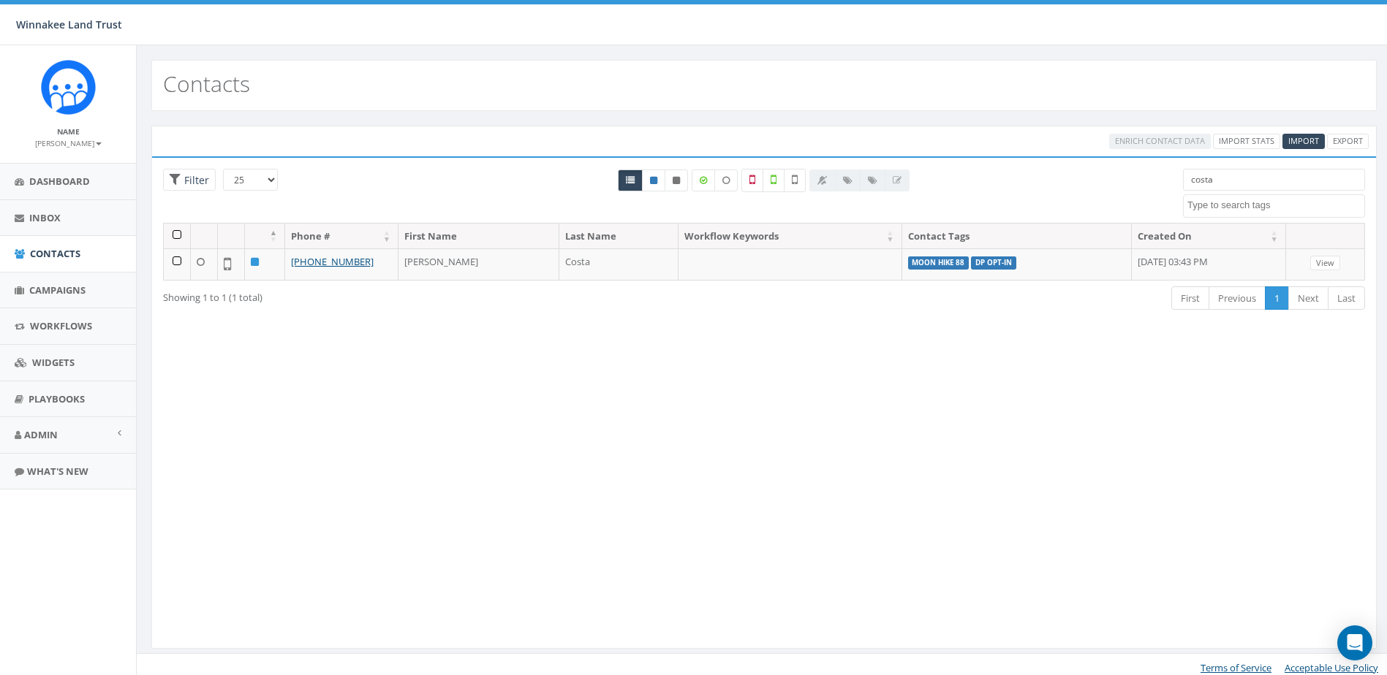
select select
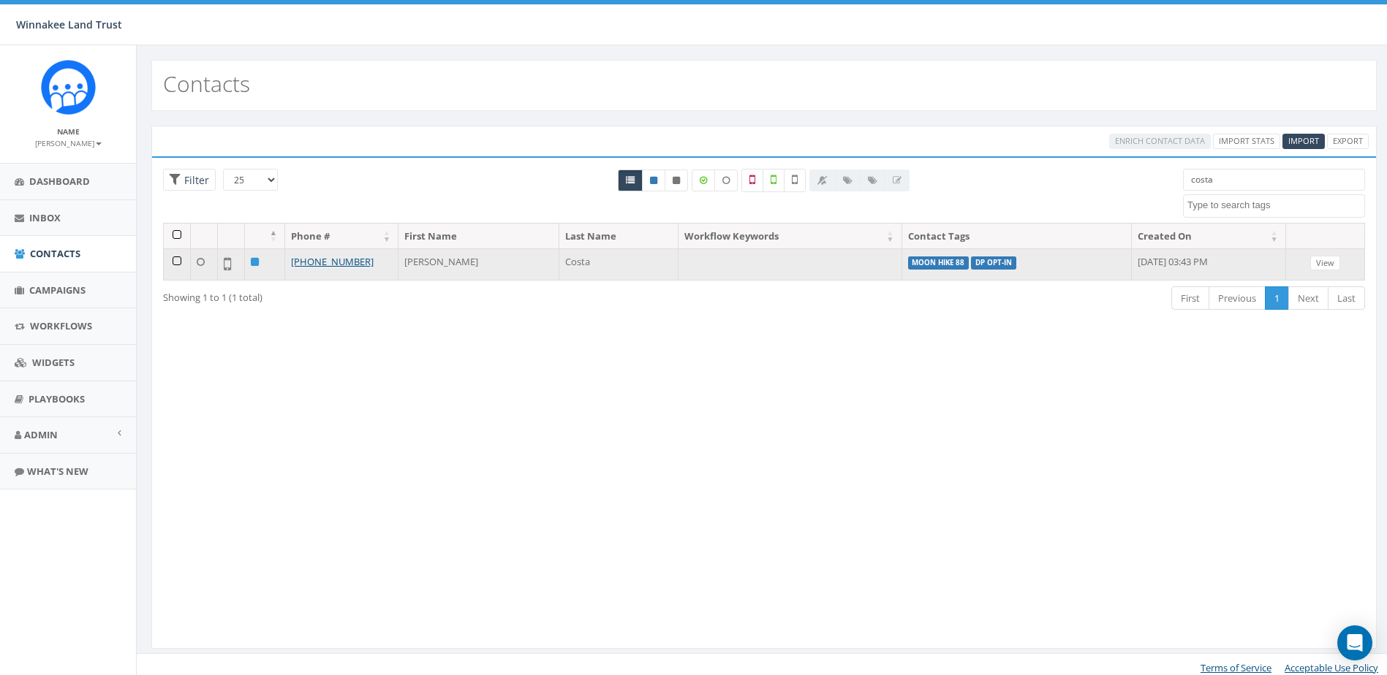
click at [171, 268] on td at bounding box center [177, 264] width 27 height 31
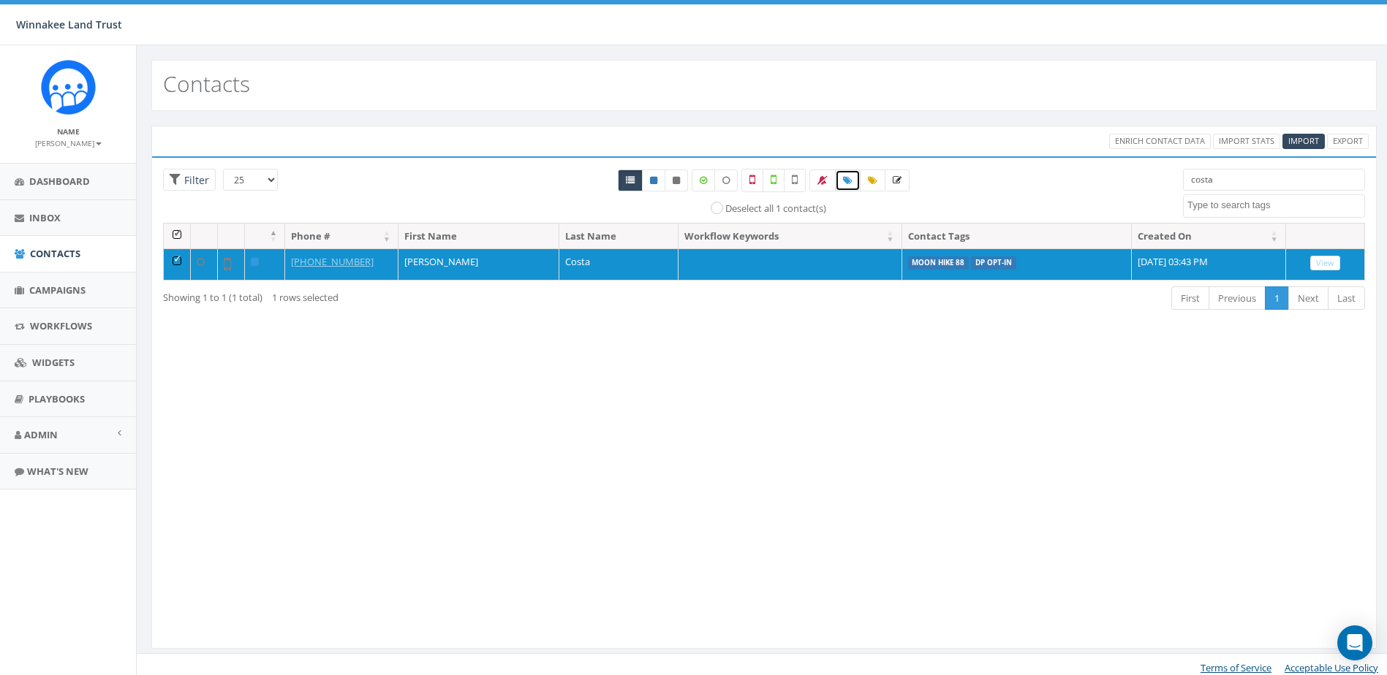
click at [848, 180] on icon at bounding box center [848, 180] width 10 height 9
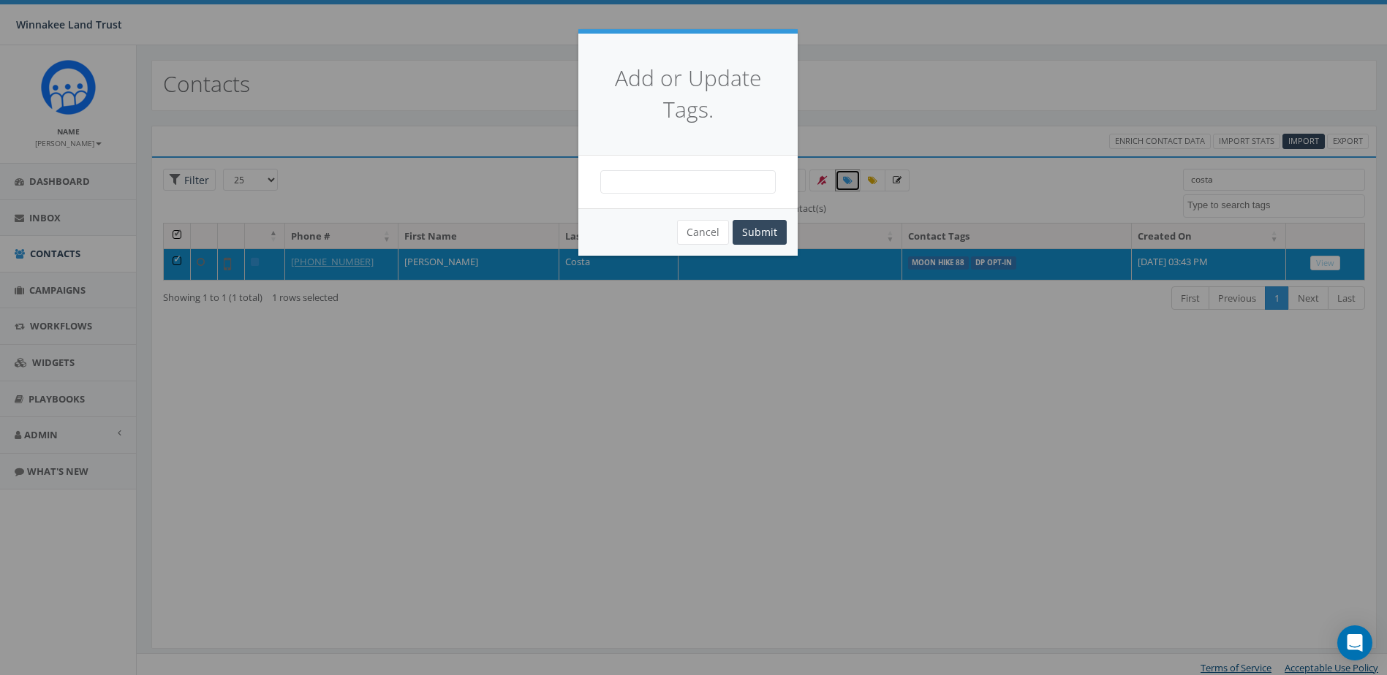
click at [661, 174] on span at bounding box center [687, 181] width 175 height 23
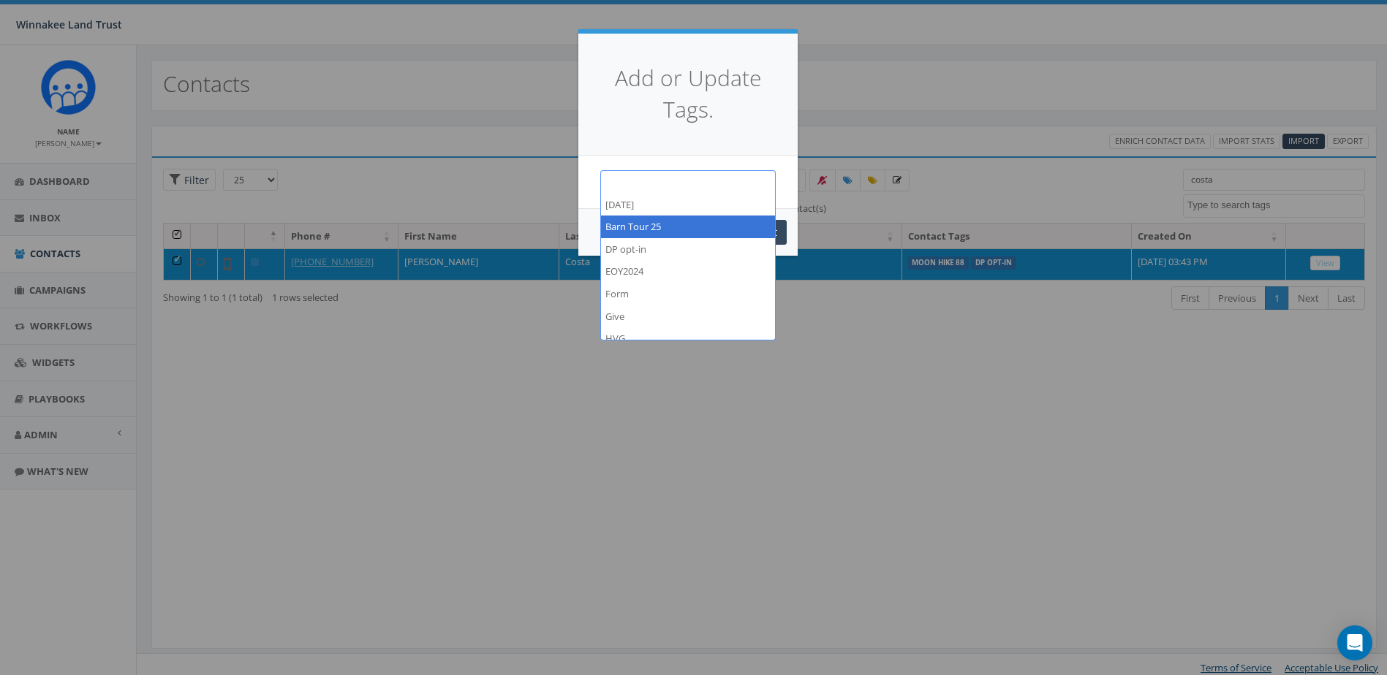
select select "Barn Tour 25"
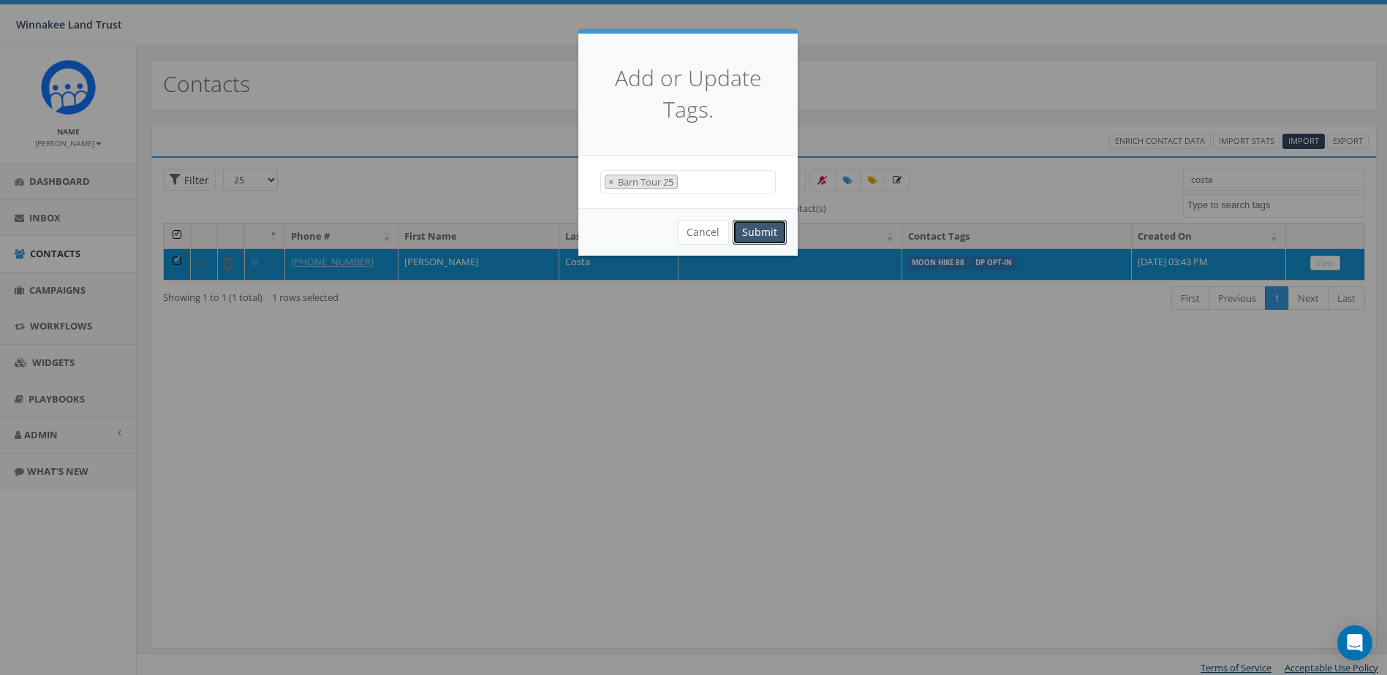
click at [764, 239] on button "Submit" at bounding box center [759, 232] width 54 height 25
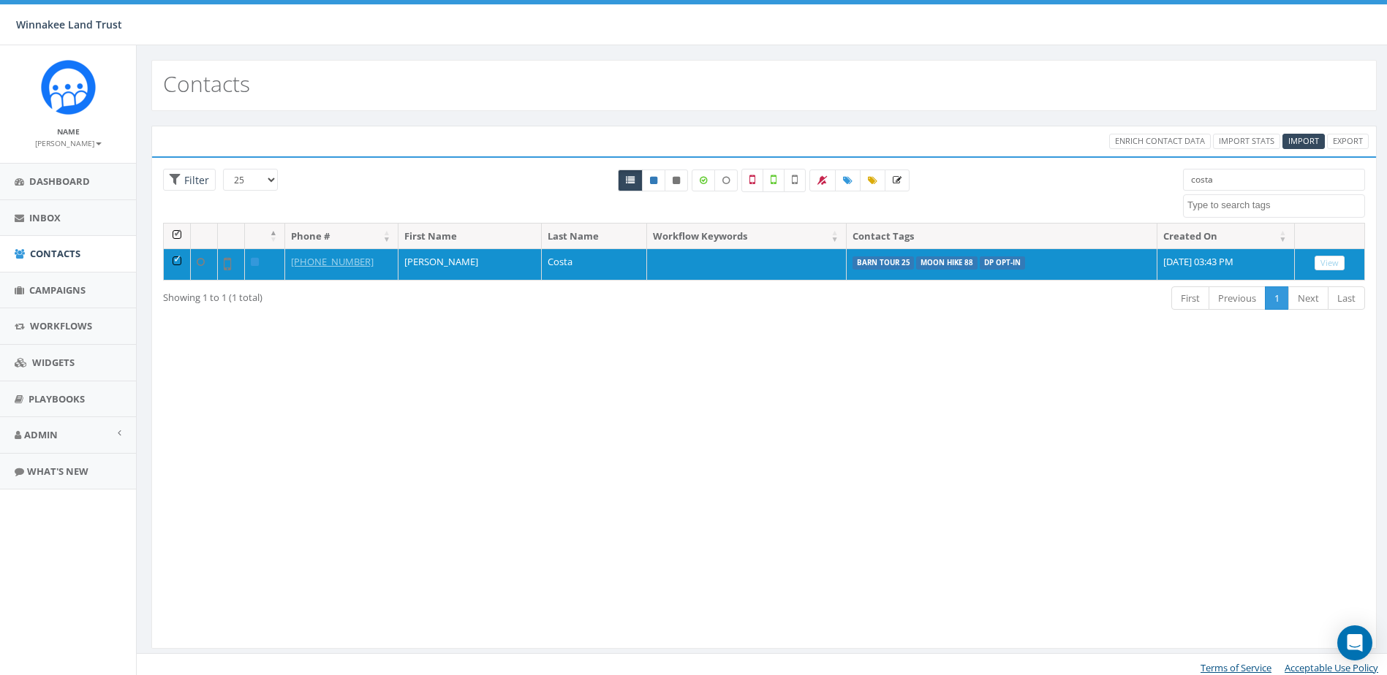
select select
